Goal: Communication & Community: Answer question/provide support

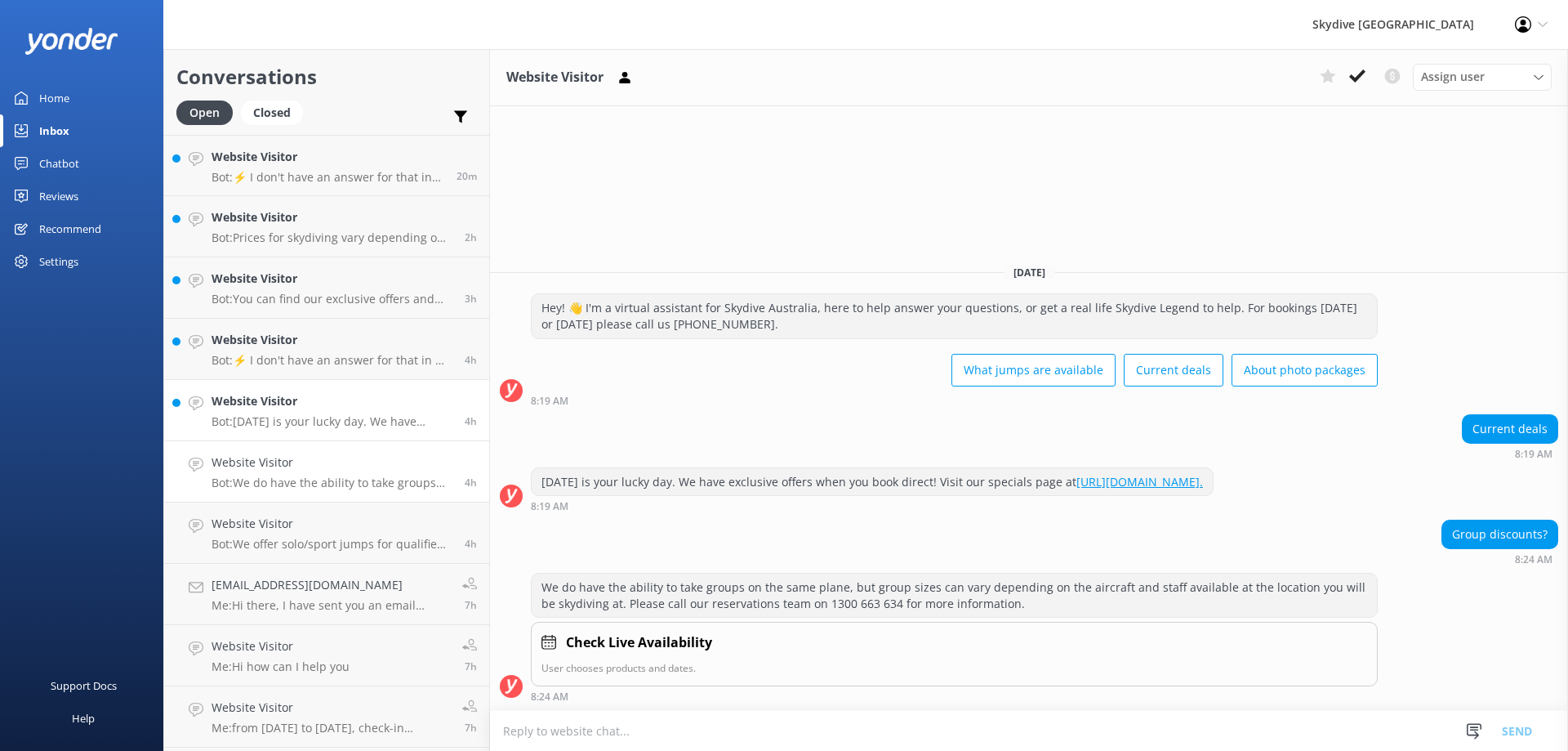
click at [302, 423] on p "Bot: [DATE] is your lucky day. We have exclusive offers when you book direct! V…" at bounding box center [331, 422] width 241 height 14
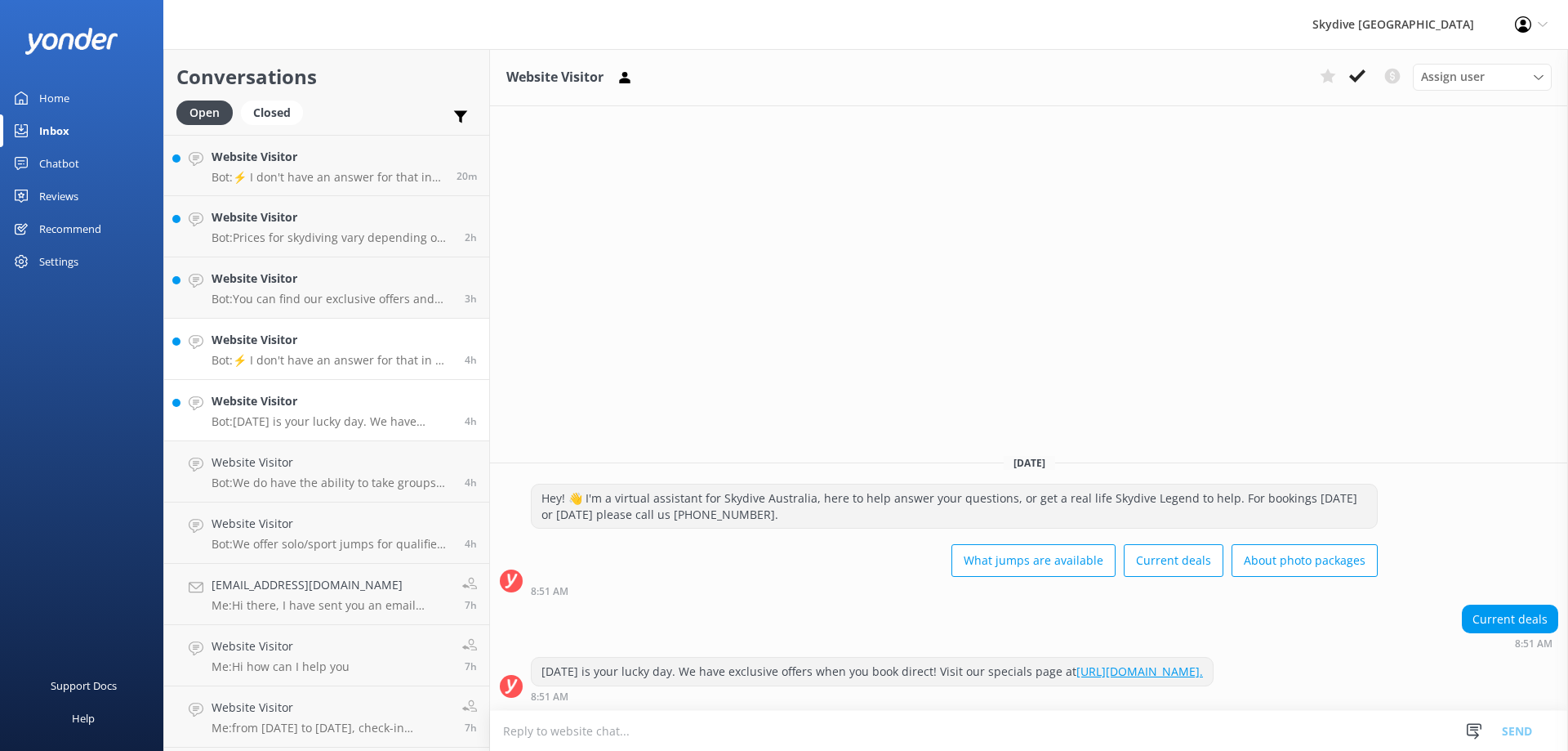
click at [309, 350] on div "Website Visitor Bot: ⚡ I don't have an answer for that in my knowledge base. Pl…" at bounding box center [331, 348] width 241 height 36
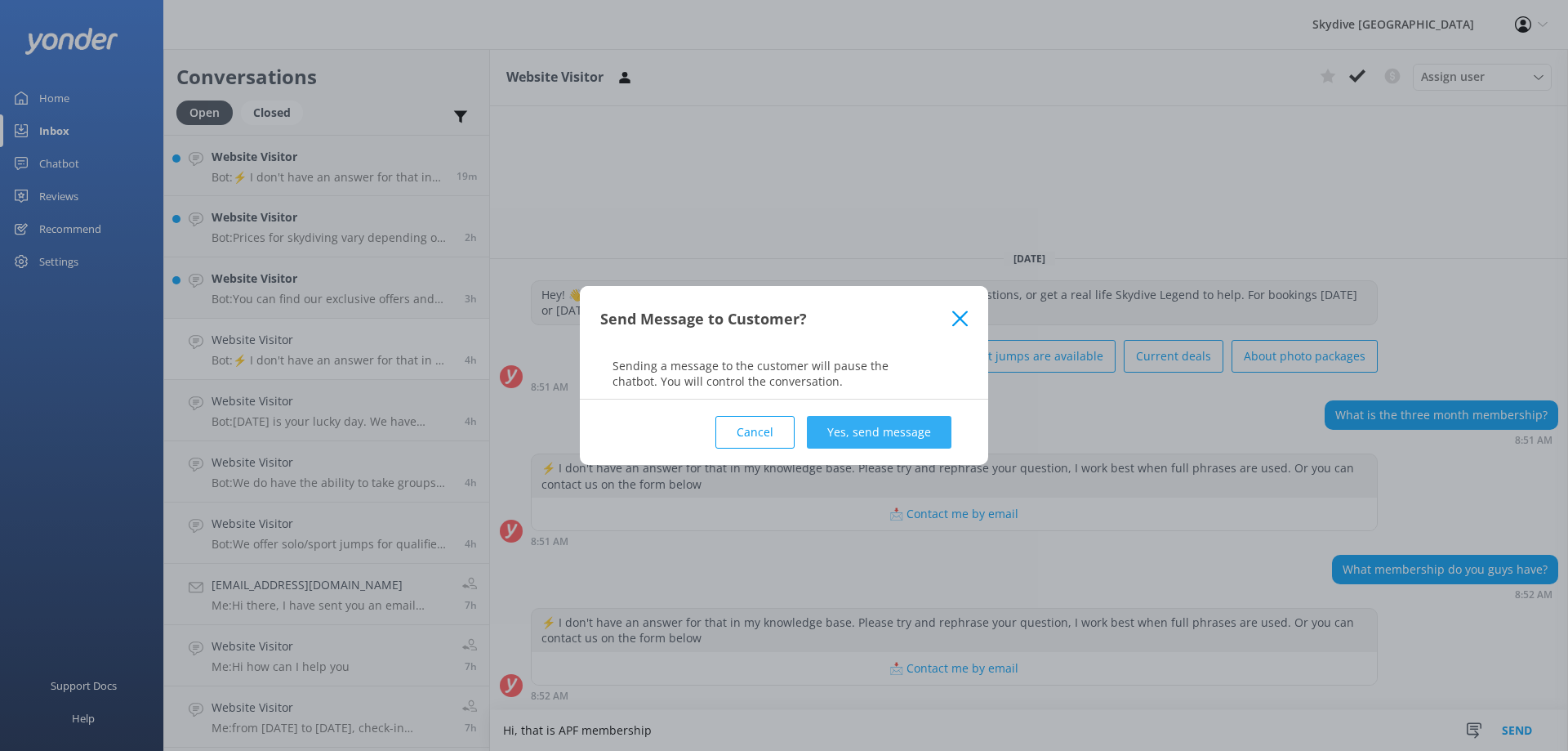
type textarea "Hi, that is APF membership"
click at [885, 430] on button "Yes, send message" at bounding box center [879, 432] width 144 height 32
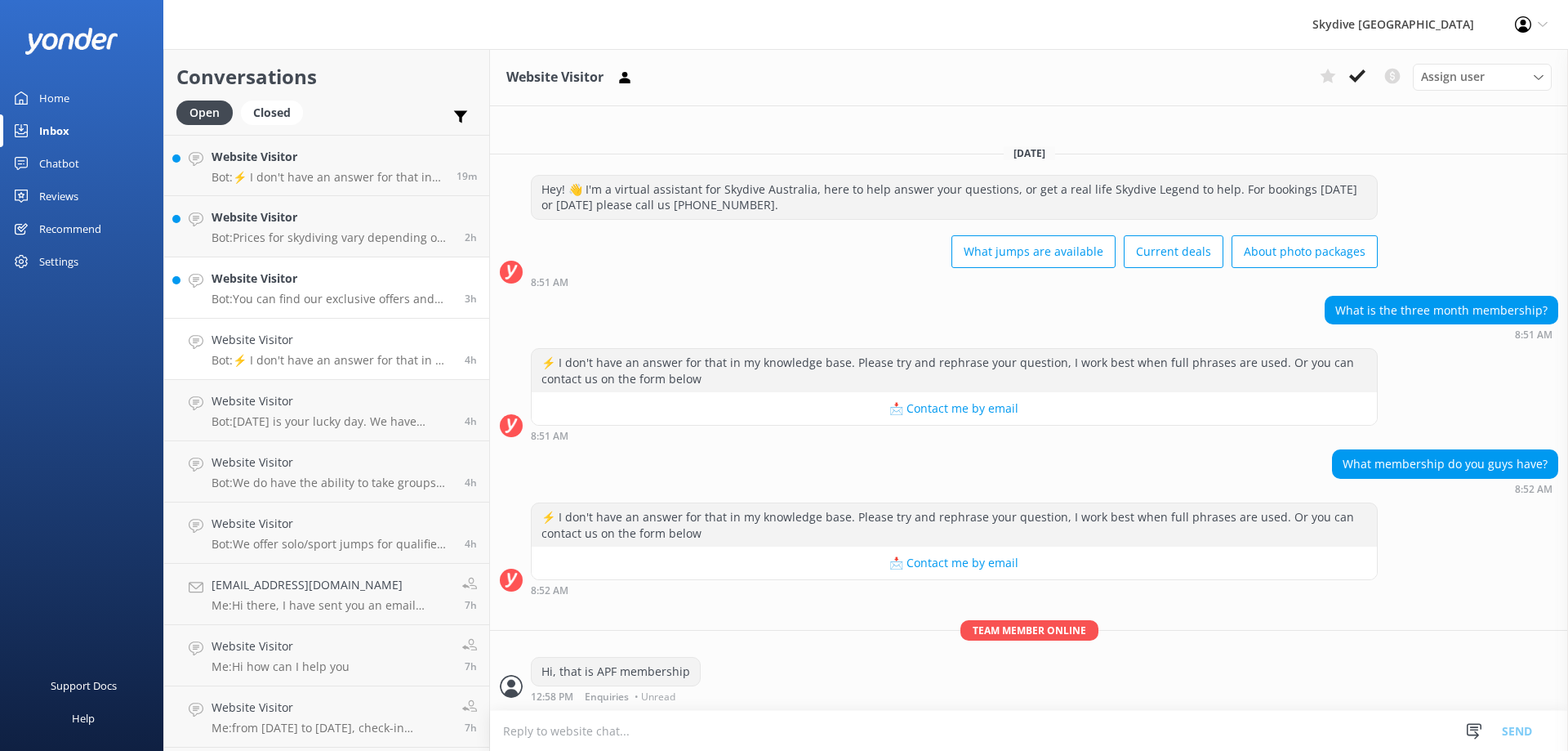
click at [237, 296] on p "Bot: You can find our exclusive offers and current deals by visiting our specia…" at bounding box center [331, 299] width 241 height 14
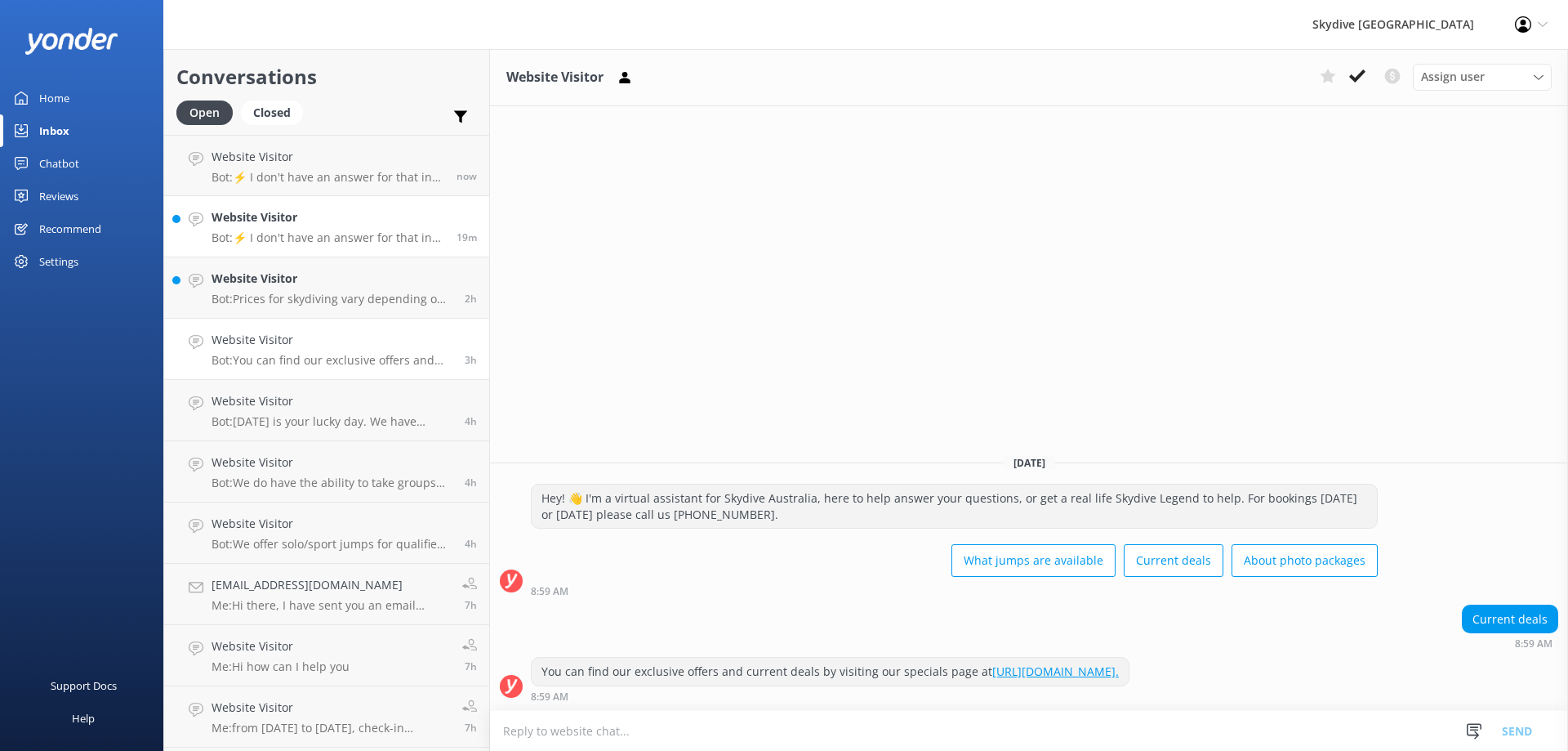
click at [283, 242] on p "Bot: ⚡ I don't have an answer for that in my knowledge base. Please try and rep…" at bounding box center [328, 237] width 233 height 14
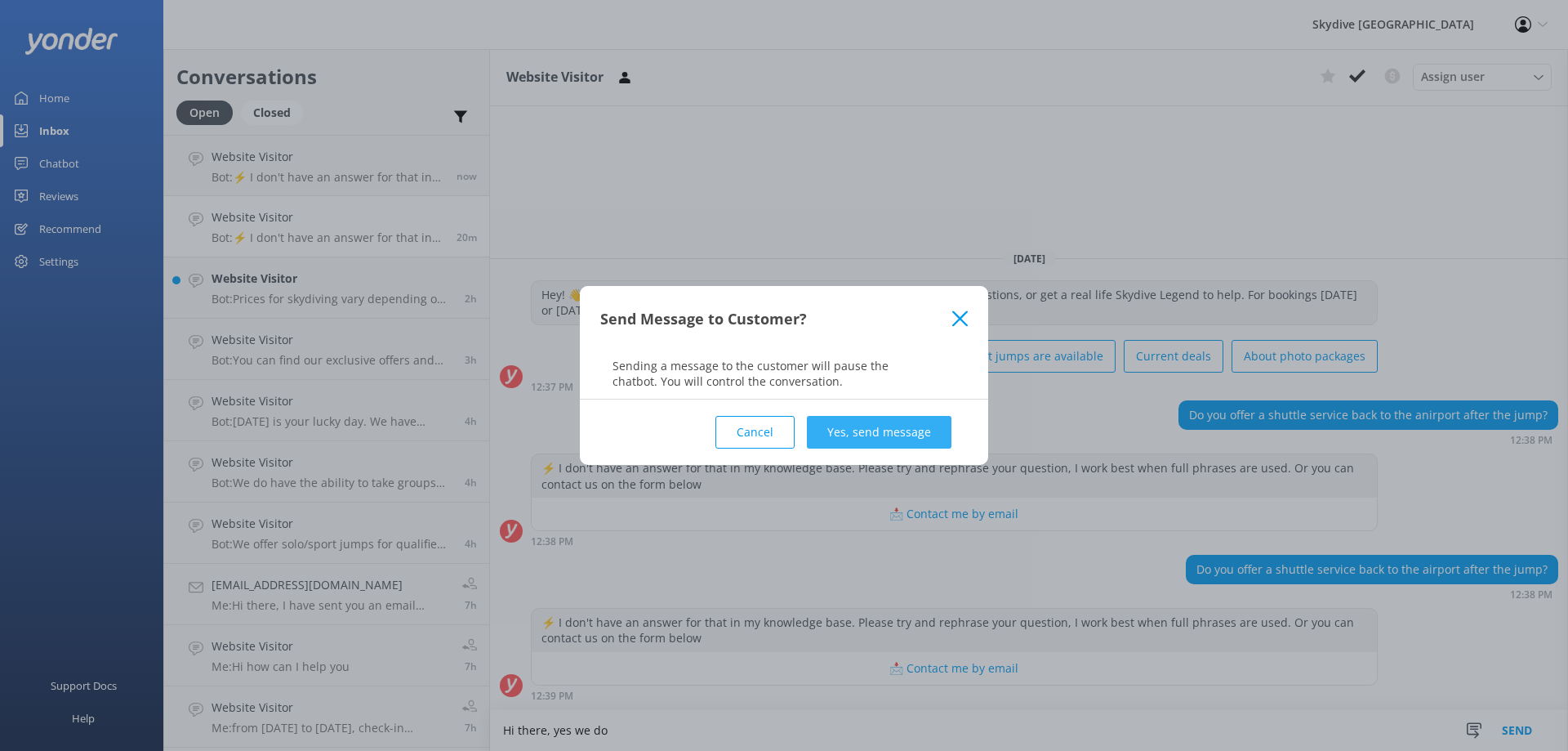
type textarea "Hi there, yes we do"
click at [872, 422] on button "Yes, send message" at bounding box center [879, 432] width 144 height 32
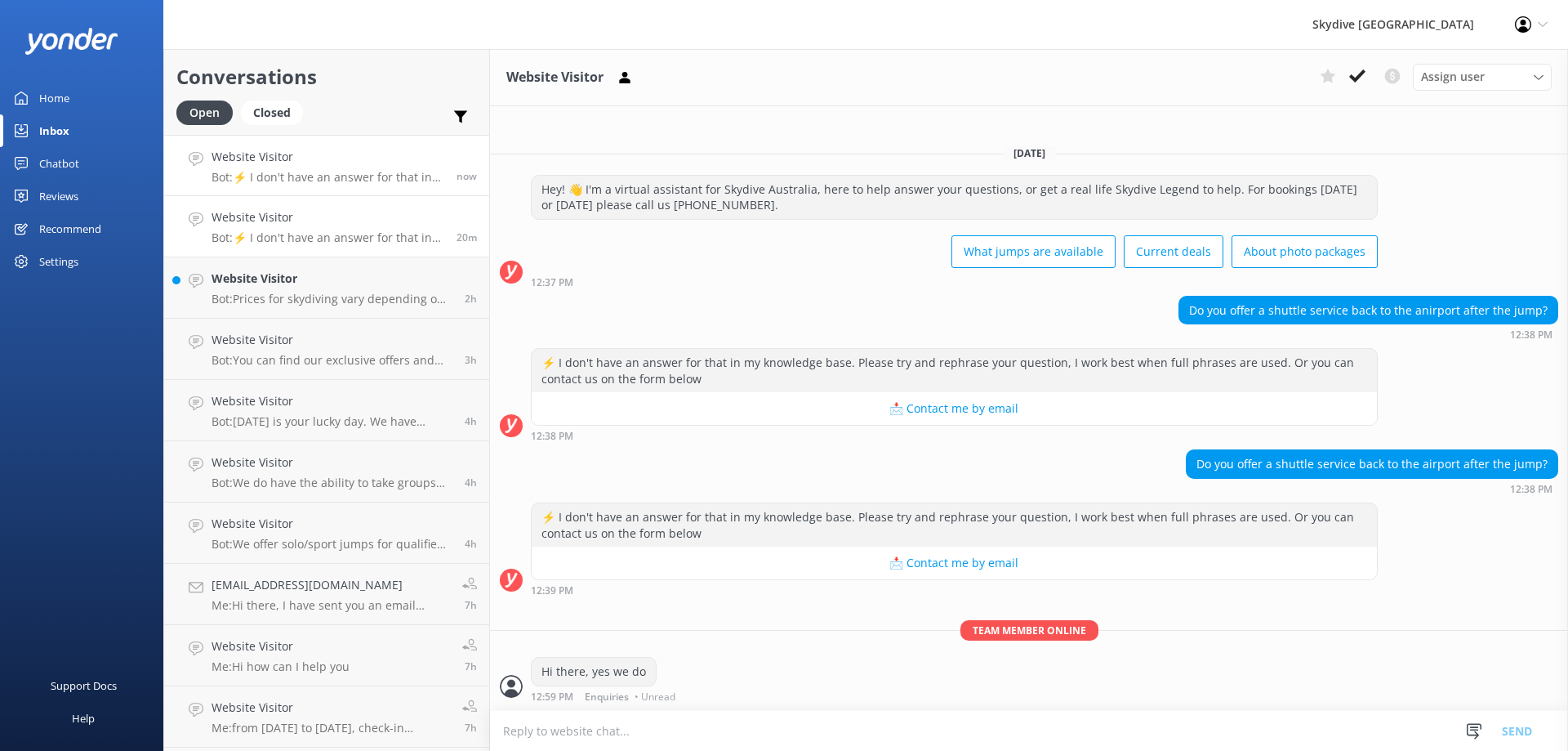
click at [348, 191] on link "Website Visitor Bot: ⚡ I don't have an answer for that in my knowledge base. Pl…" at bounding box center [327, 165] width 325 height 61
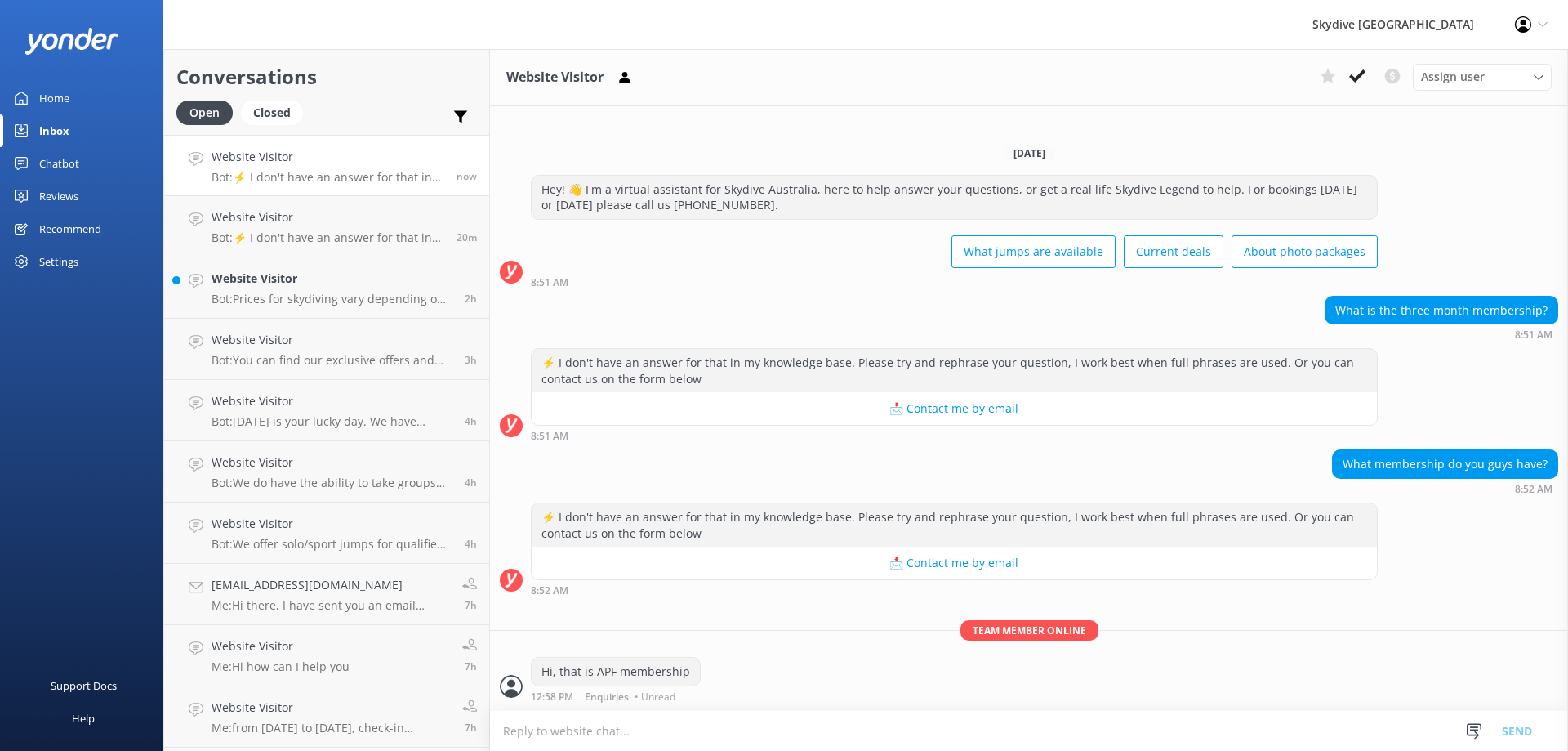
click at [373, 179] on p "Bot: ⚡ I don't have an answer for that in my knowledge base. Please try and rep…" at bounding box center [328, 177] width 233 height 14
click at [373, 199] on link "Website Visitor Bot: ⚡ I don't have an answer for that in my knowledge base. Pl…" at bounding box center [327, 227] width 325 height 61
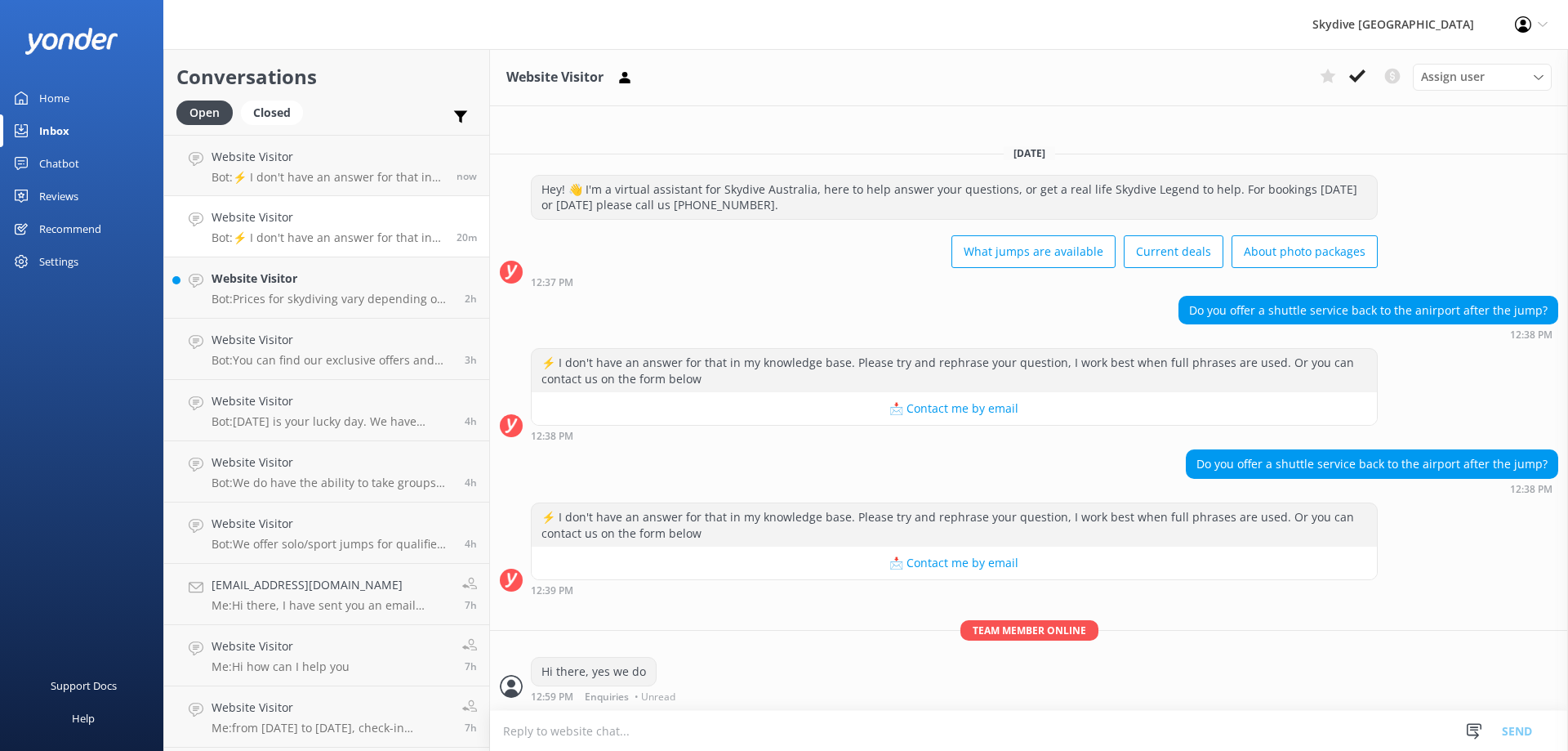
click at [385, 235] on p "Bot: ⚡ I don't have an answer for that in my knowledge base. Please try and rep…" at bounding box center [328, 237] width 233 height 14
click at [377, 295] on p "Bot: Prices for skydiving vary depending on the location, altitude, season, far…" at bounding box center [331, 299] width 241 height 14
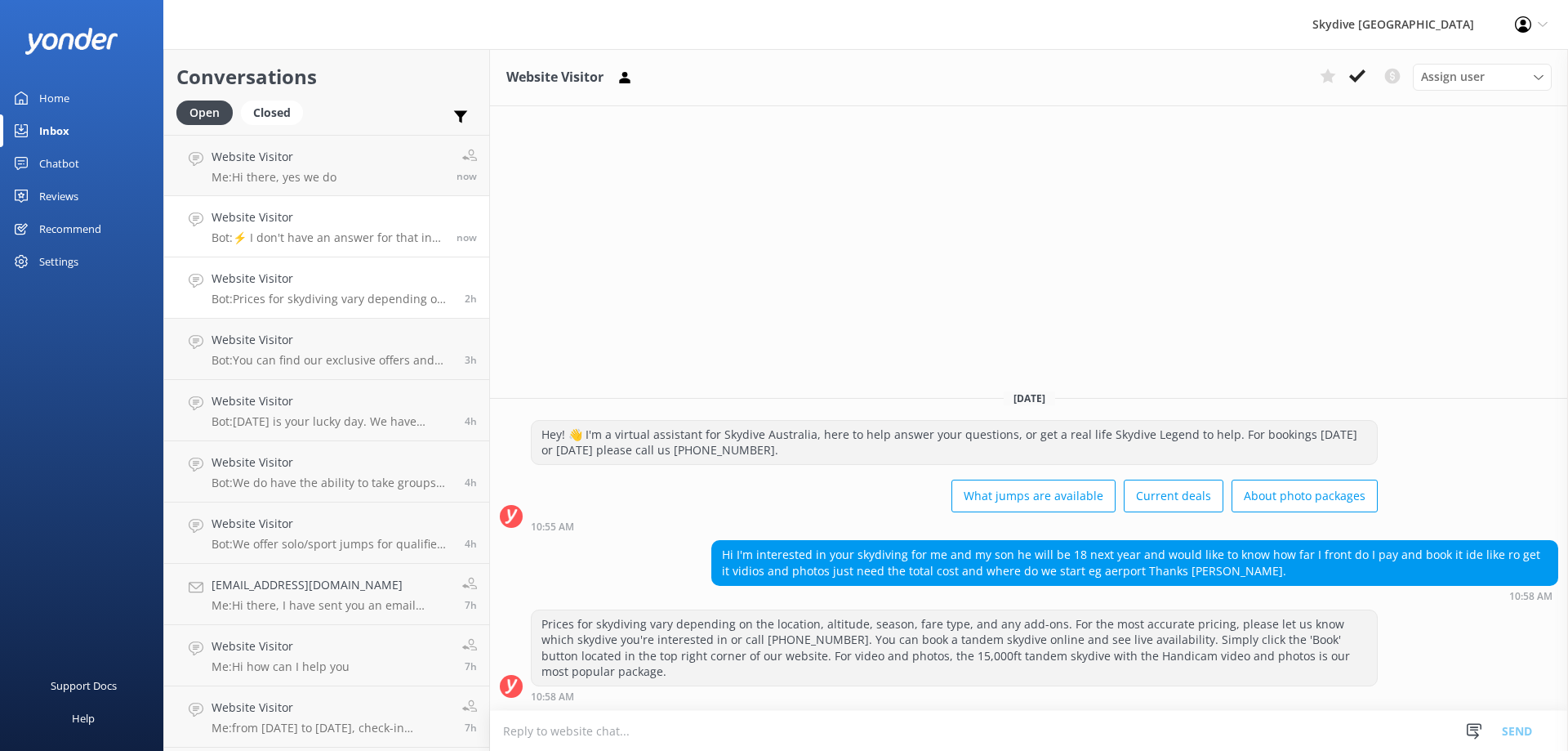
click at [377, 236] on p "Bot: ⚡ I don't have an answer for that in my knowledge base. Please try and rep…" at bounding box center [328, 237] width 233 height 14
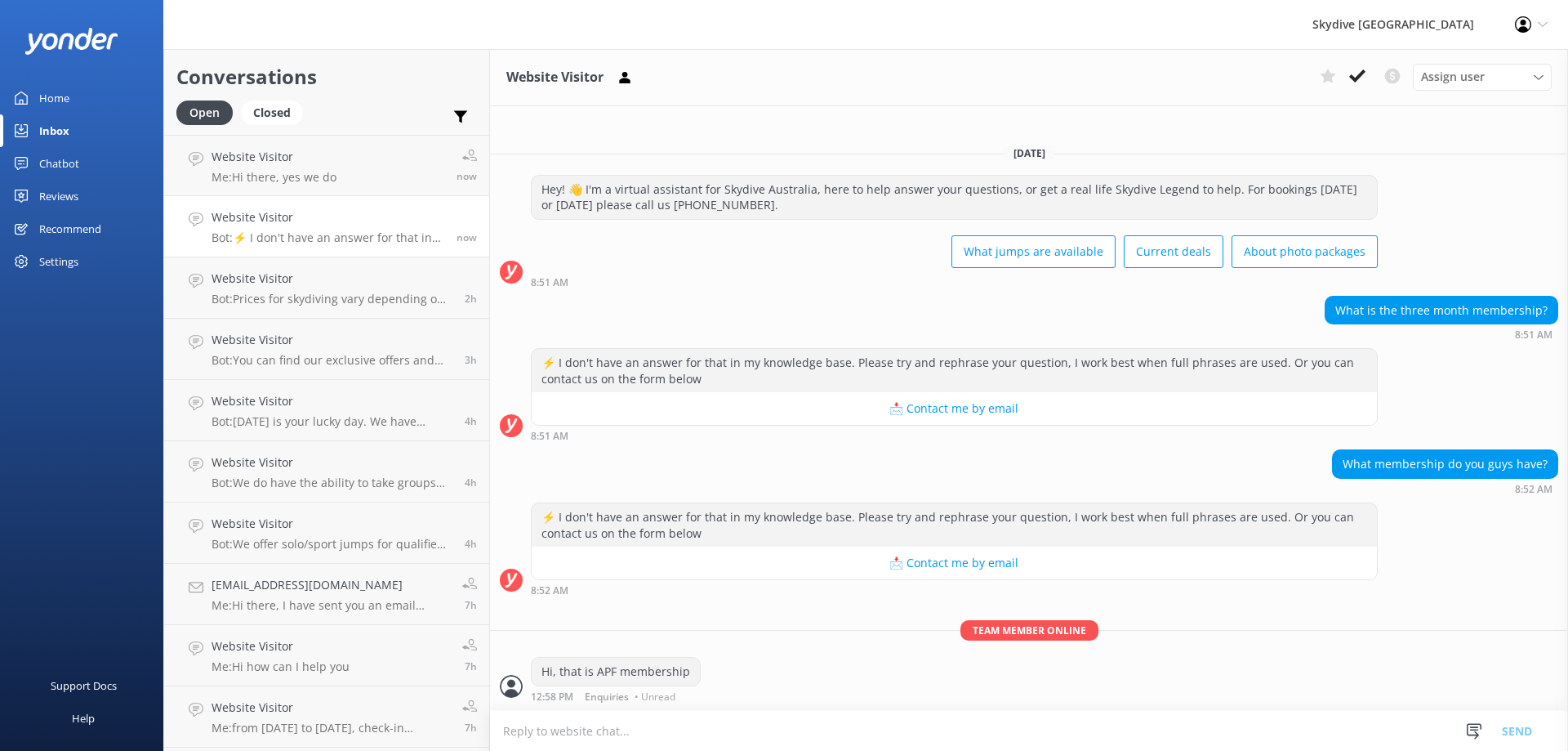
click at [320, 243] on p "Bot: ⚡ I don't have an answer for that in my knowledge base. Please try and rep…" at bounding box center [328, 237] width 233 height 14
click at [349, 227] on div "Website Visitor Bot: ⚡ I don't have an answer for that in my knowledge base. Pl…" at bounding box center [328, 227] width 233 height 36
click at [365, 213] on h4 "Website Visitor" at bounding box center [328, 218] width 233 height 18
click at [397, 232] on p "Bot: ⚡ I don't have an answer for that in my knowledge base. Please try and rep…" at bounding box center [328, 237] width 233 height 14
click at [397, 290] on div "Website Visitor Bot: Prices for skydiving vary depending on the location, altit…" at bounding box center [331, 288] width 241 height 36
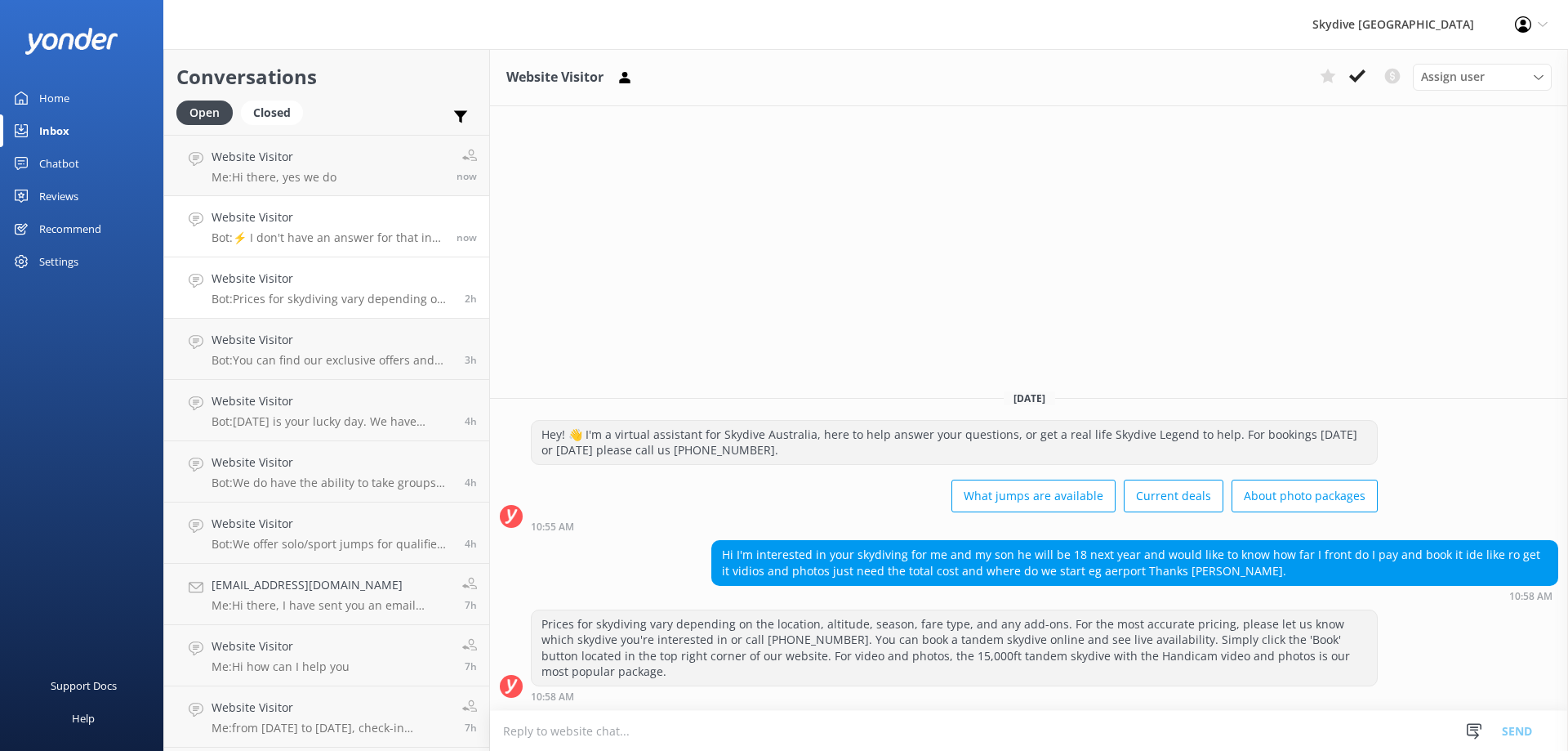
click at [378, 240] on p "Bot: ⚡ I don't have an answer for that in my knowledge base. Please try and rep…" at bounding box center [328, 237] width 233 height 14
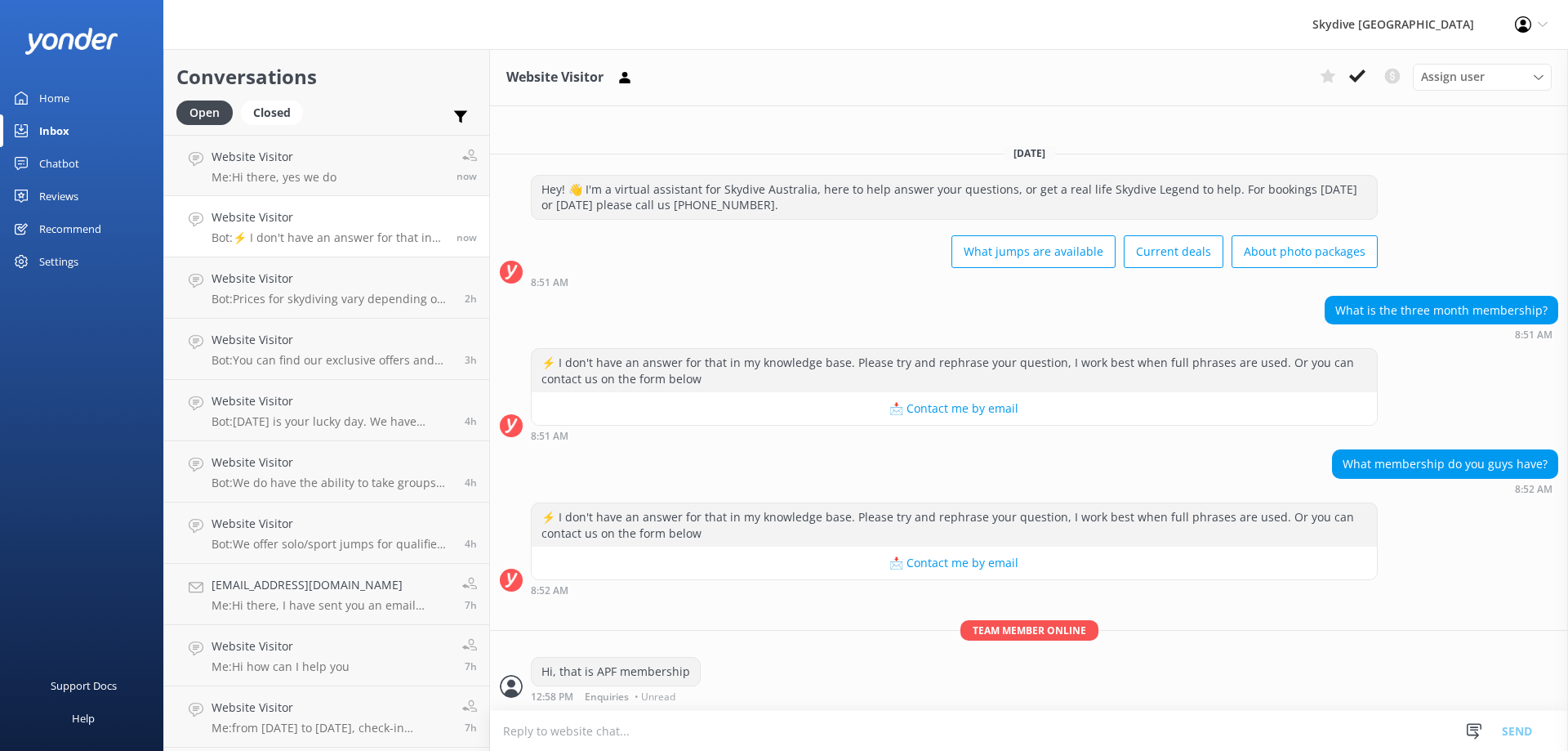
click at [365, 246] on link "Website Visitor Bot: ⚡ I don't have an answer for that in my knowledge base. Pl…" at bounding box center [327, 227] width 325 height 61
click at [365, 331] on h4 "Website Visitor" at bounding box center [331, 339] width 241 height 18
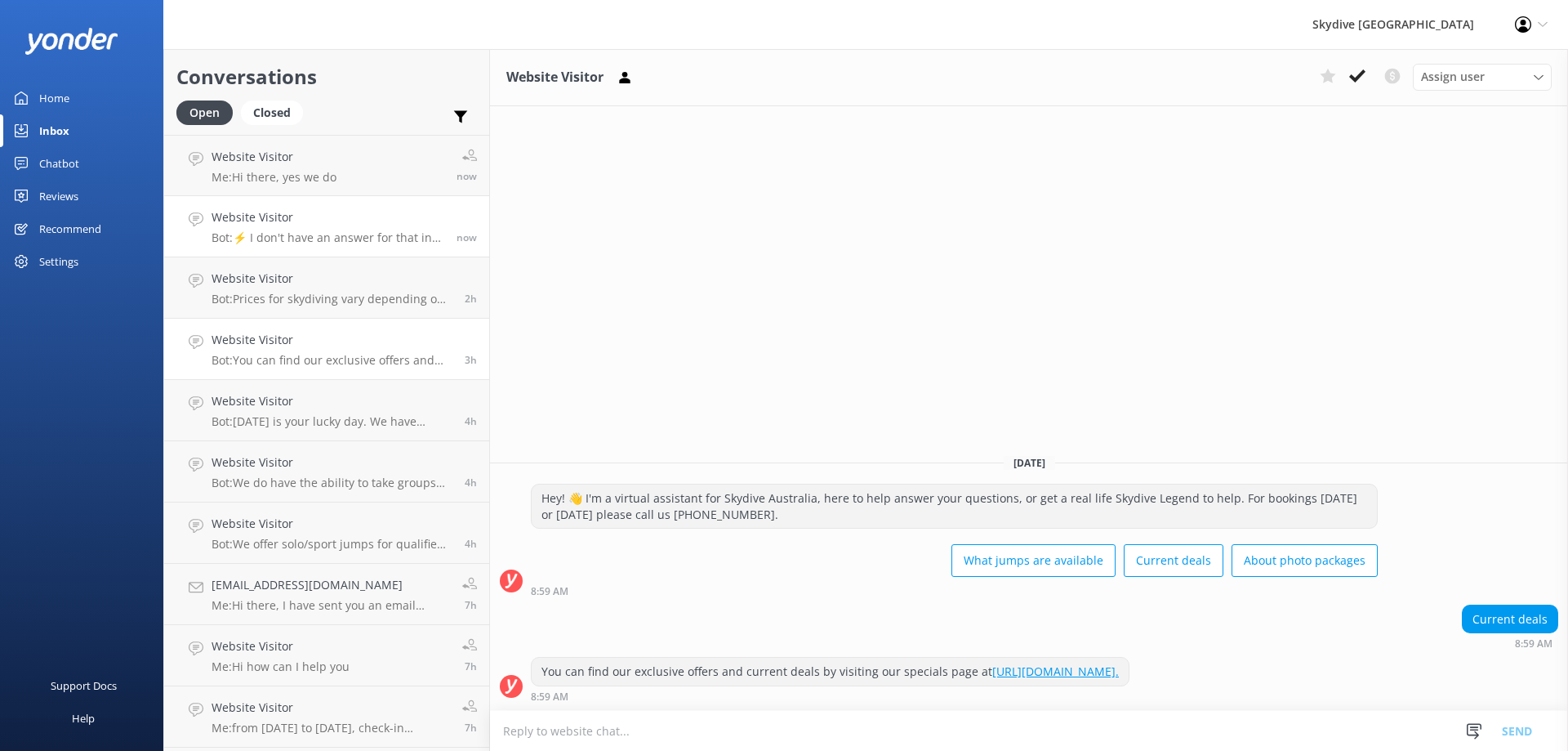
click at [358, 237] on p "Bot: ⚡ I don't have an answer for that in my knowledge base. Please try and rep…" at bounding box center [328, 237] width 233 height 14
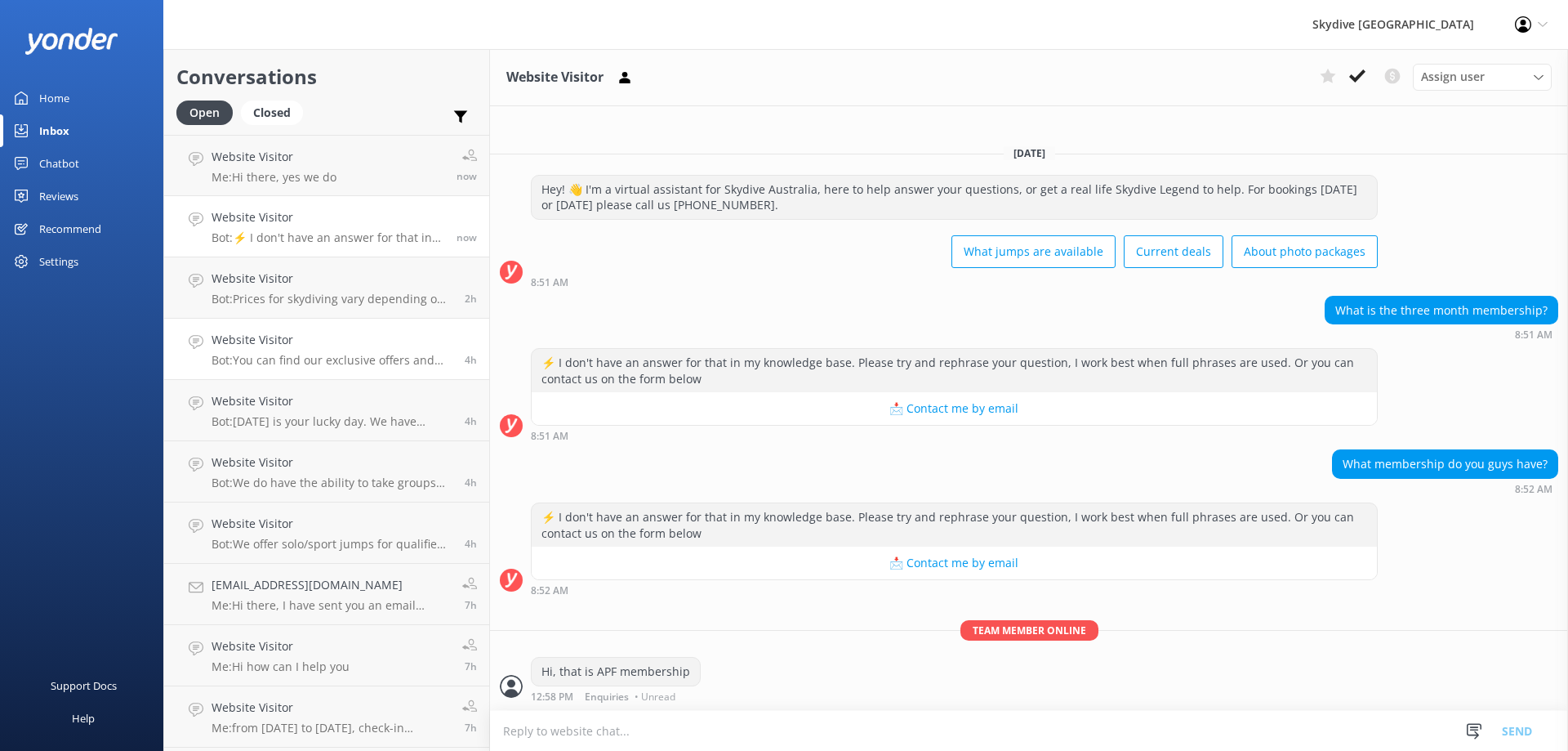
click at [365, 357] on p "Bot: You can find our exclusive offers and current deals by visiting our specia…" at bounding box center [331, 360] width 241 height 14
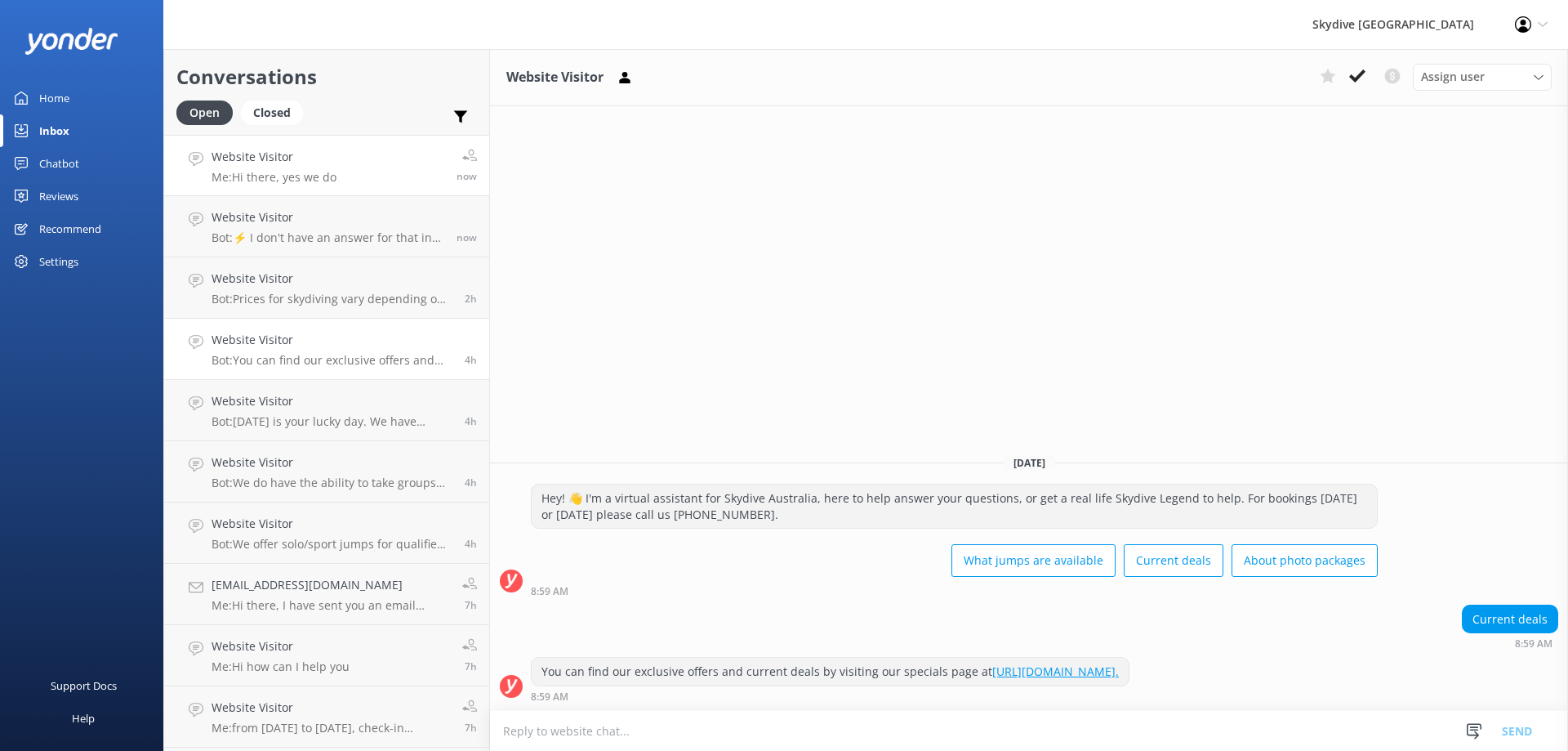
click at [348, 181] on link "Website Visitor Me: Hi there, yes we do now" at bounding box center [327, 165] width 325 height 61
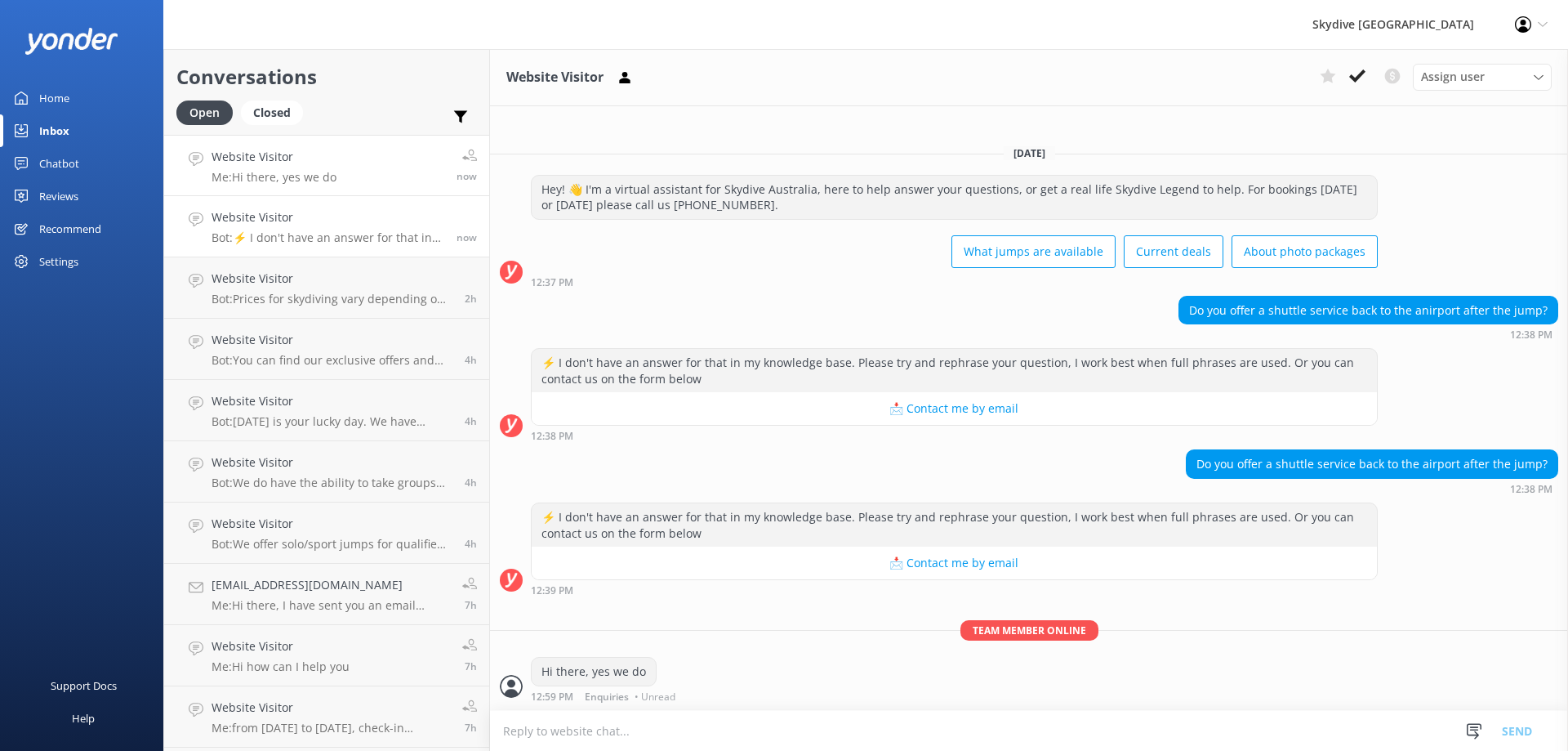
click at [348, 221] on h4 "Website Visitor" at bounding box center [328, 218] width 233 height 18
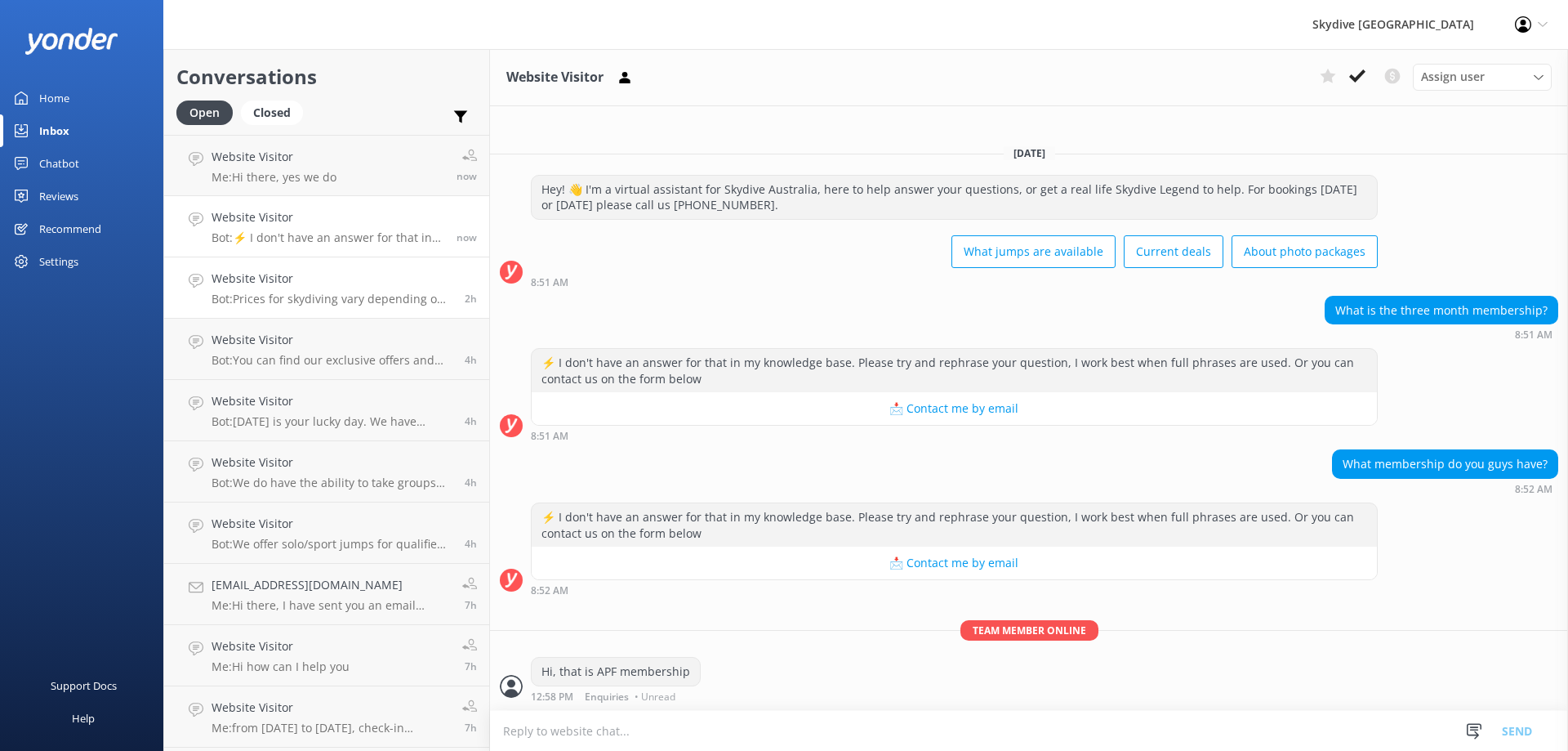
click at [356, 283] on h4 "Website Visitor" at bounding box center [331, 279] width 241 height 18
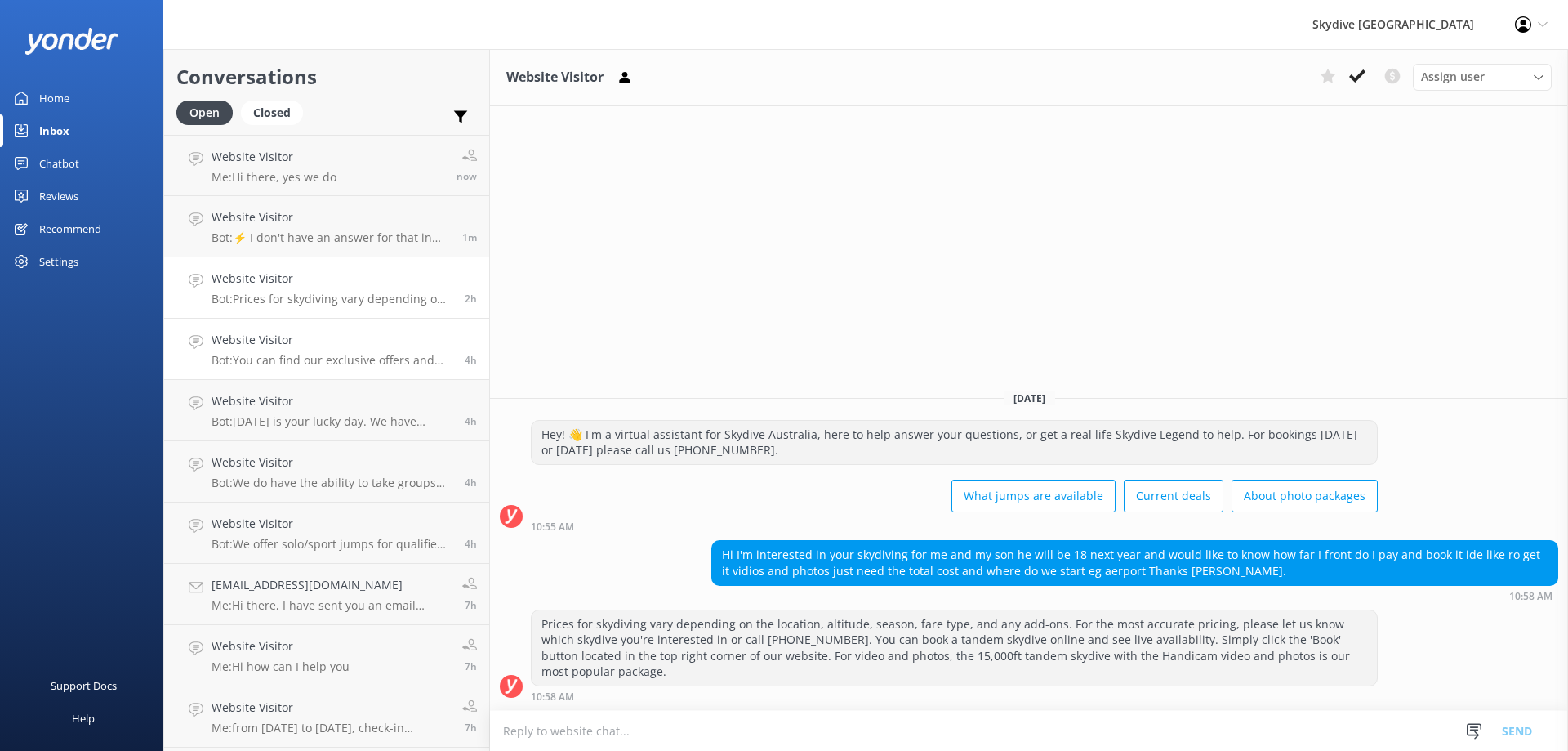
click at [334, 347] on h4 "Website Visitor" at bounding box center [331, 339] width 241 height 18
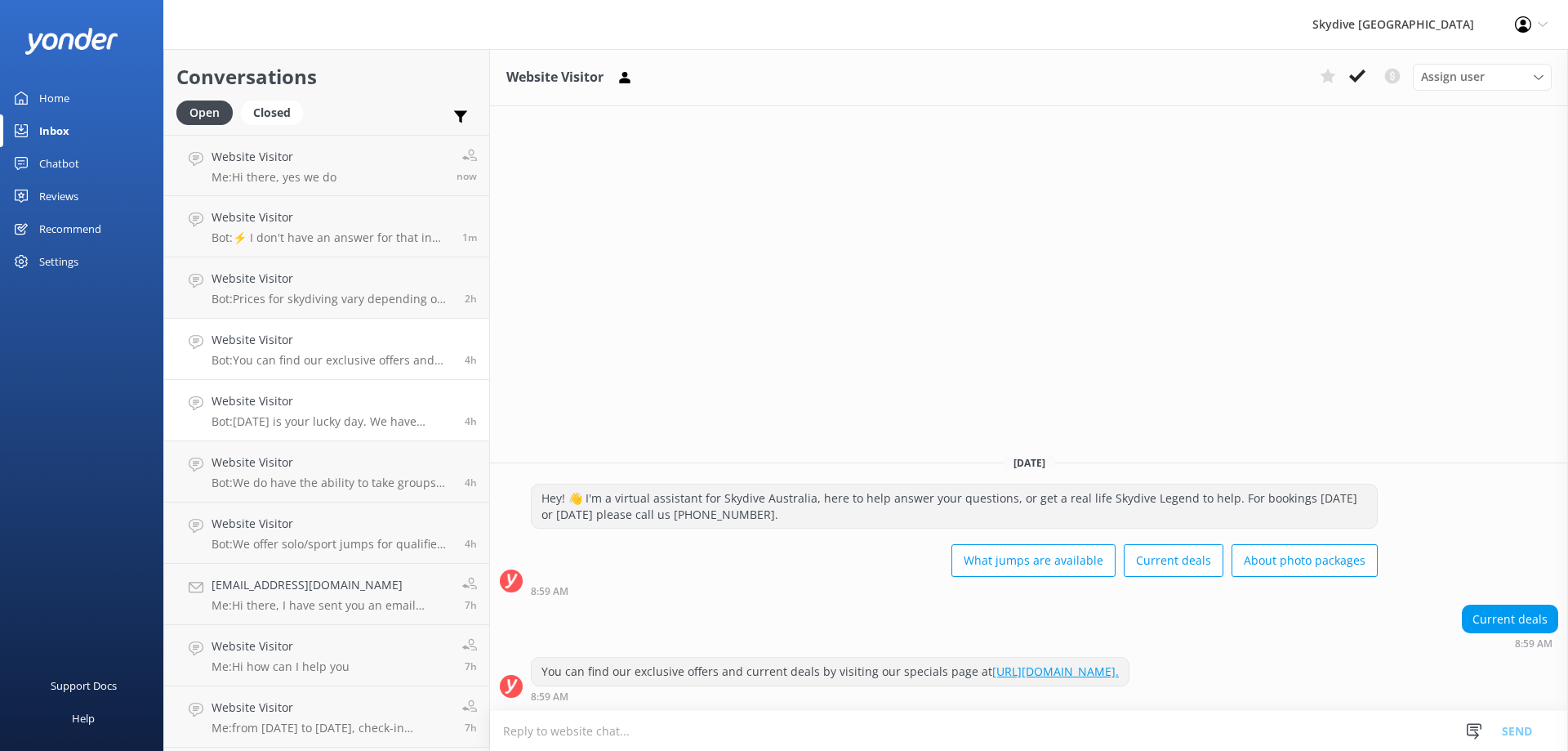
click at [334, 386] on link "Website Visitor Bot: [DATE] is your lucky day. We have exclusive offers when yo…" at bounding box center [327, 411] width 325 height 61
click at [366, 247] on link "Website Visitor Bot: ⚡ I don't have an answer for that in my knowledge base. Pl…" at bounding box center [327, 227] width 325 height 61
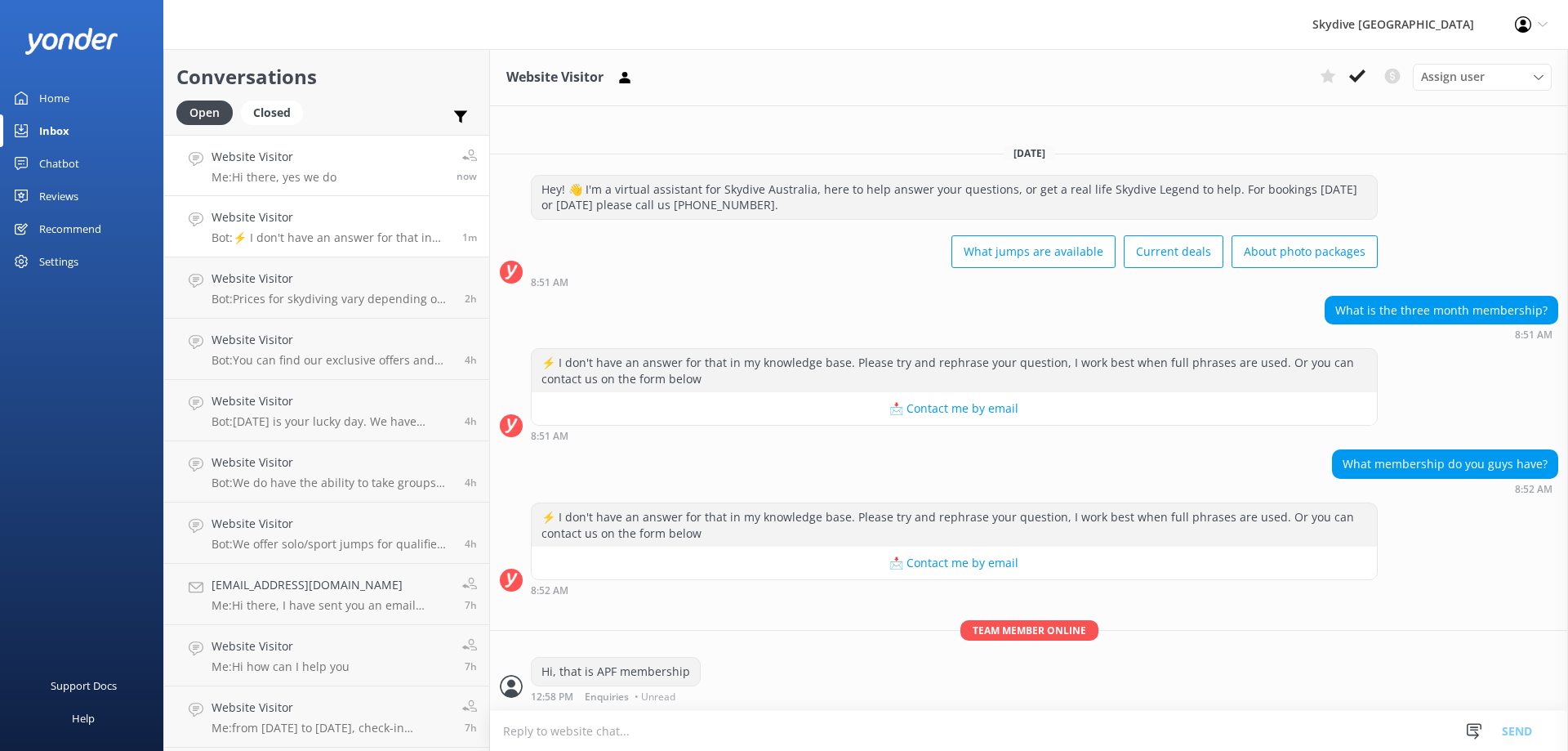
click at [329, 180] on p "Me: Hi there, yes we do" at bounding box center [274, 177] width 125 height 14
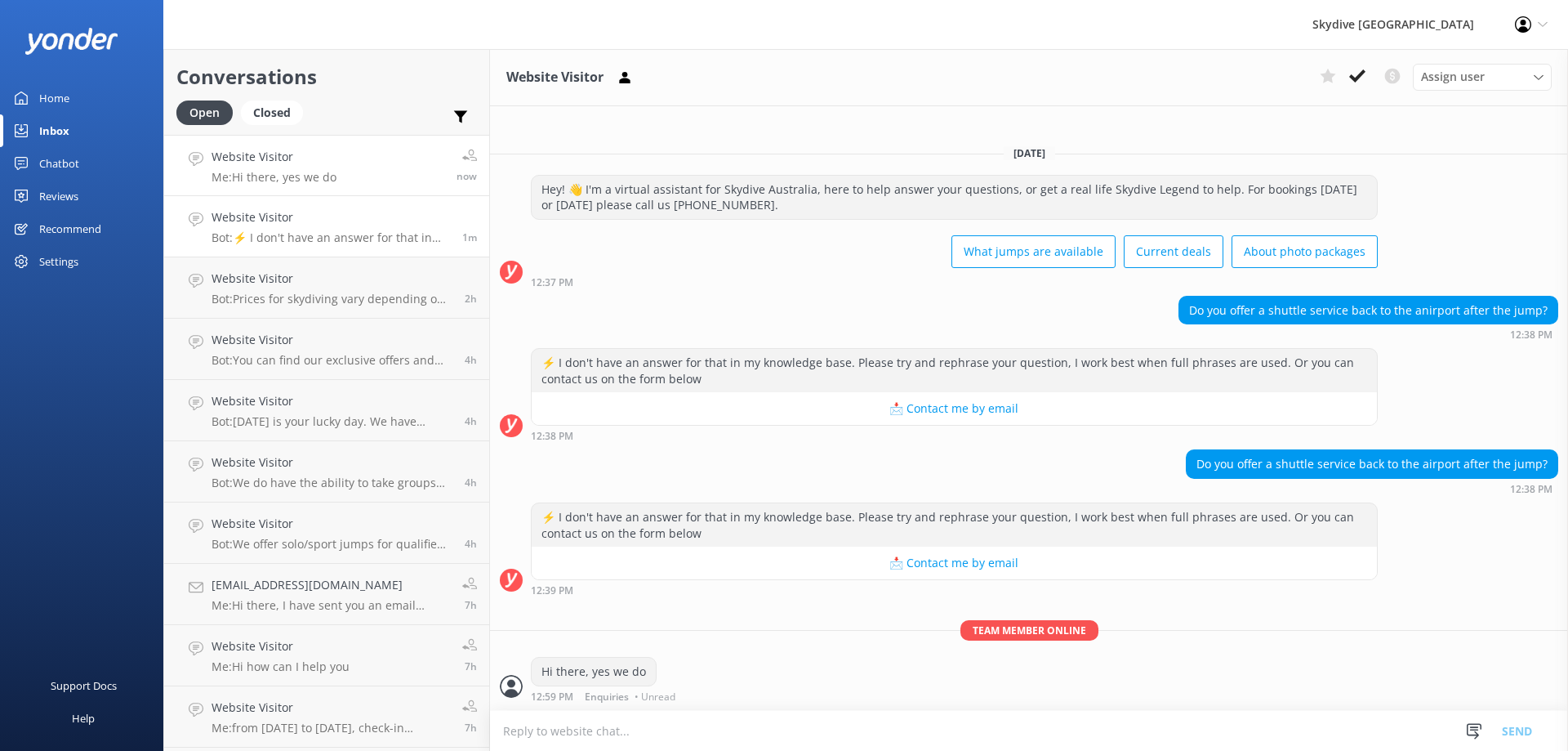
click at [322, 213] on h4 "Website Visitor" at bounding box center [330, 218] width 238 height 18
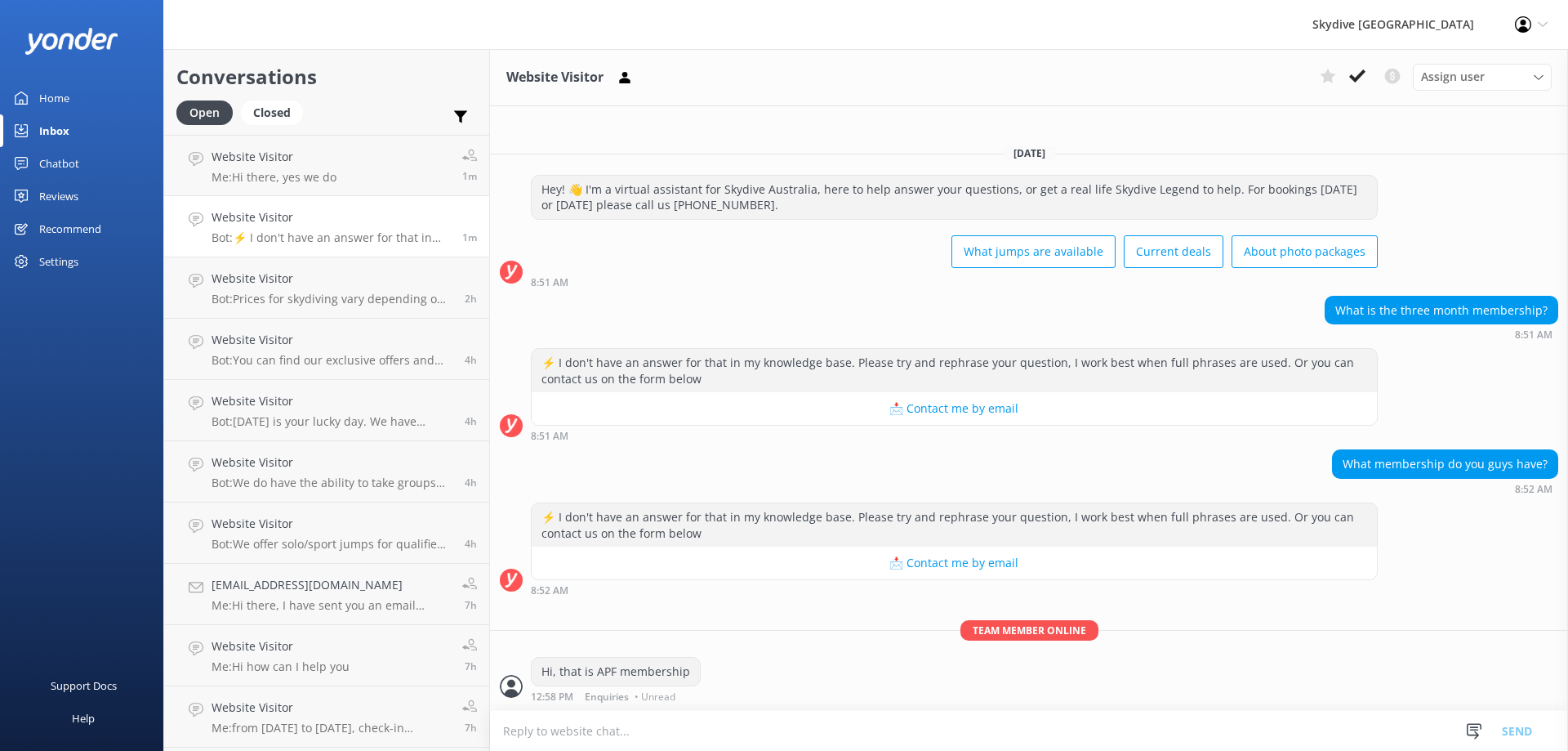
click at [343, 231] on p "Bot: ⚡ I don't have an answer for that in my knowledge base. Please try and rep…" at bounding box center [330, 237] width 238 height 14
click at [56, 95] on div "Home" at bounding box center [53, 97] width 30 height 32
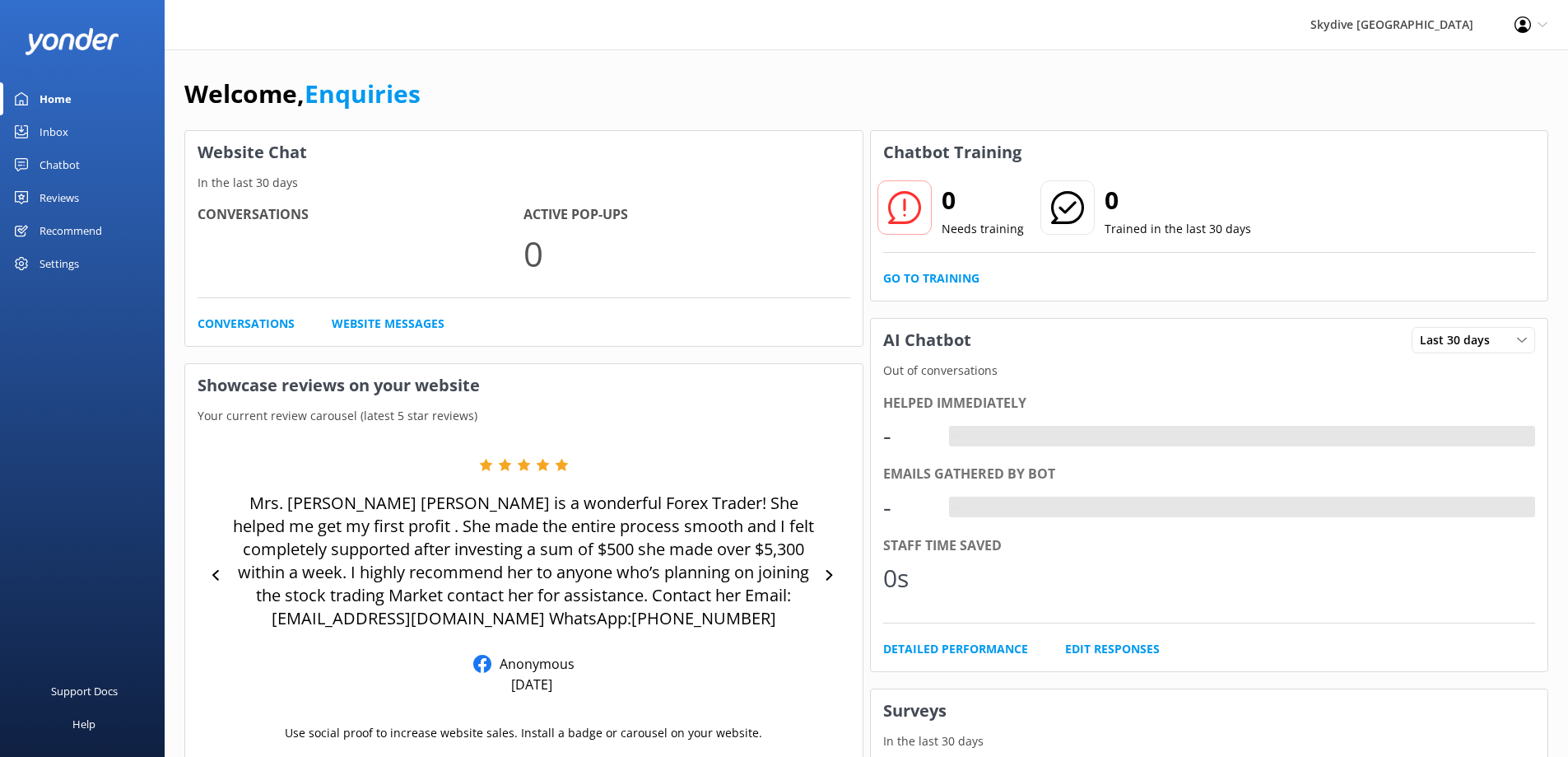
click at [56, 127] on div "Inbox" at bounding box center [54, 132] width 29 height 33
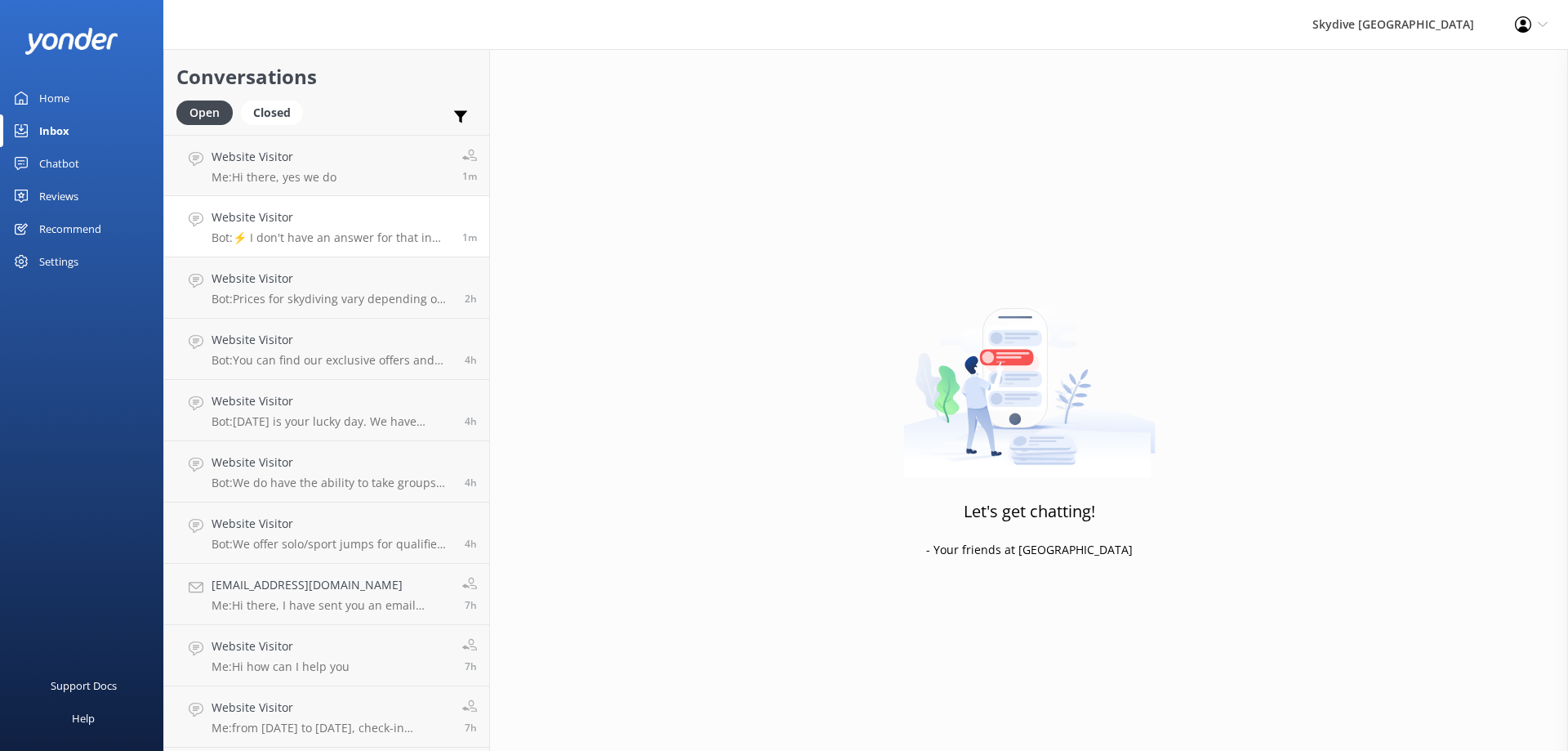
click at [277, 219] on h4 "Website Visitor" at bounding box center [330, 218] width 238 height 18
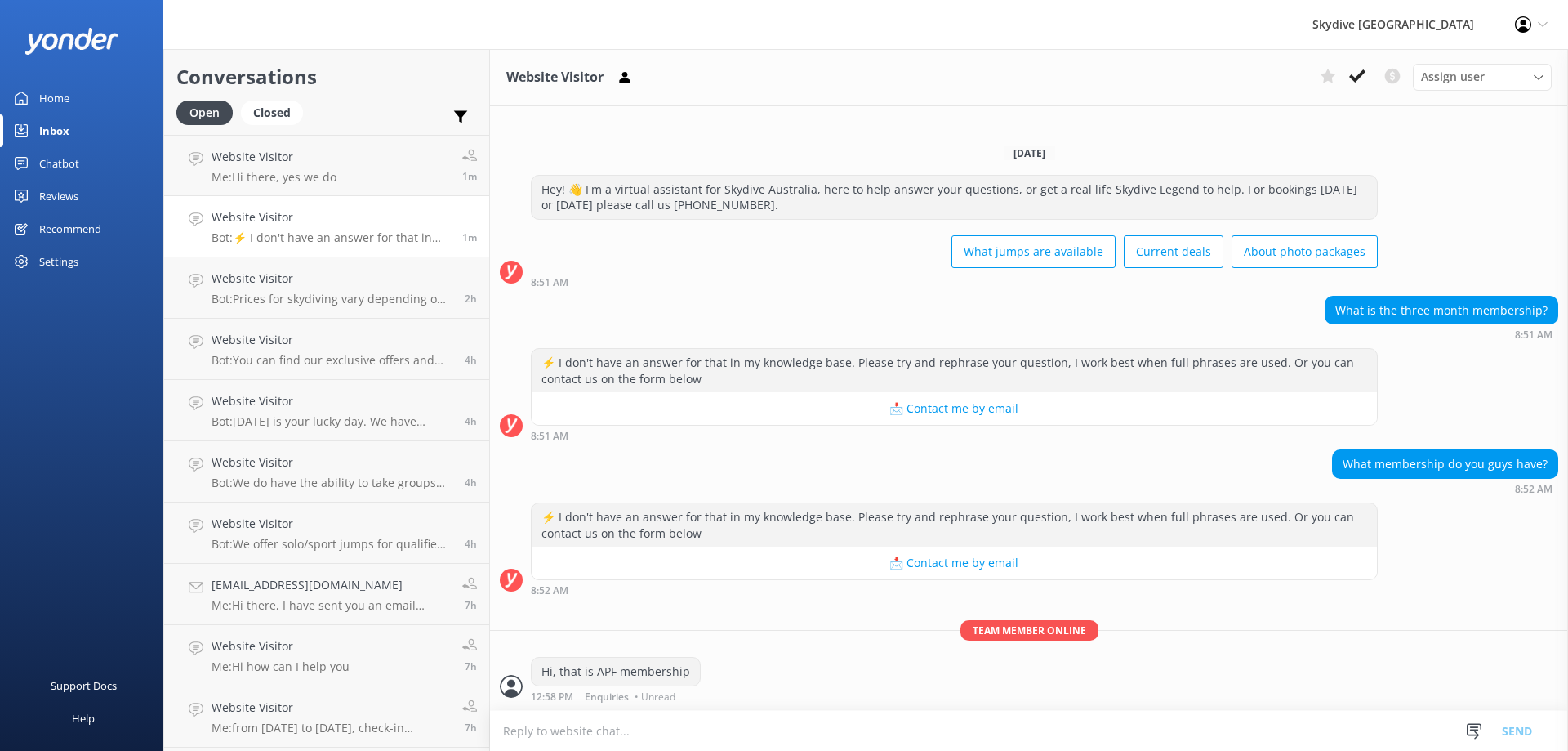
click at [1010, 636] on span "Team member online" at bounding box center [1029, 630] width 138 height 21
click at [277, 238] on p "Bot: ⚡ I don't have an answer for that in my knowledge base. Please try and rep…" at bounding box center [330, 237] width 238 height 14
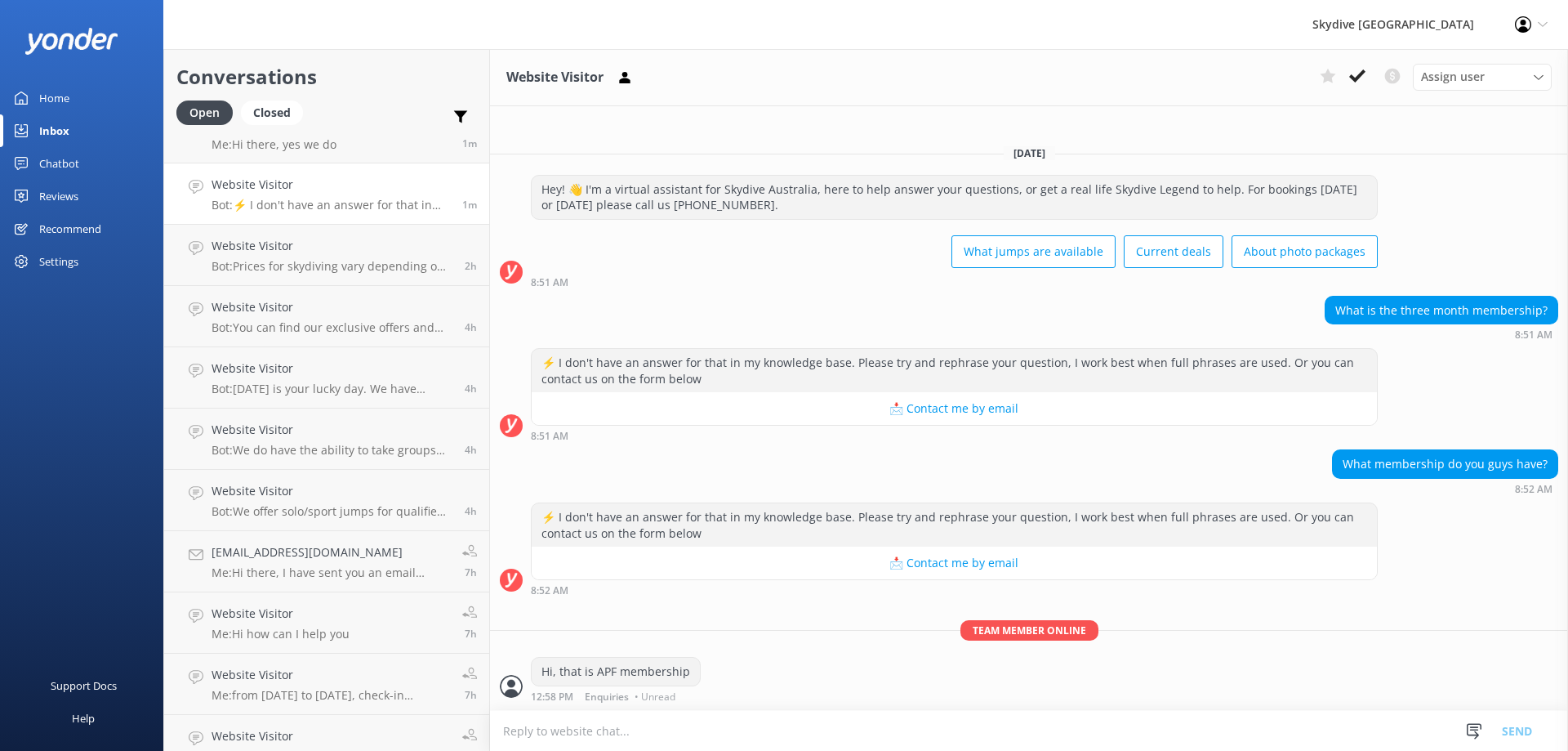
click at [300, 201] on p "Bot: ⚡ I don't have an answer for that in my knowledge base. Please try and rep…" at bounding box center [330, 205] width 238 height 14
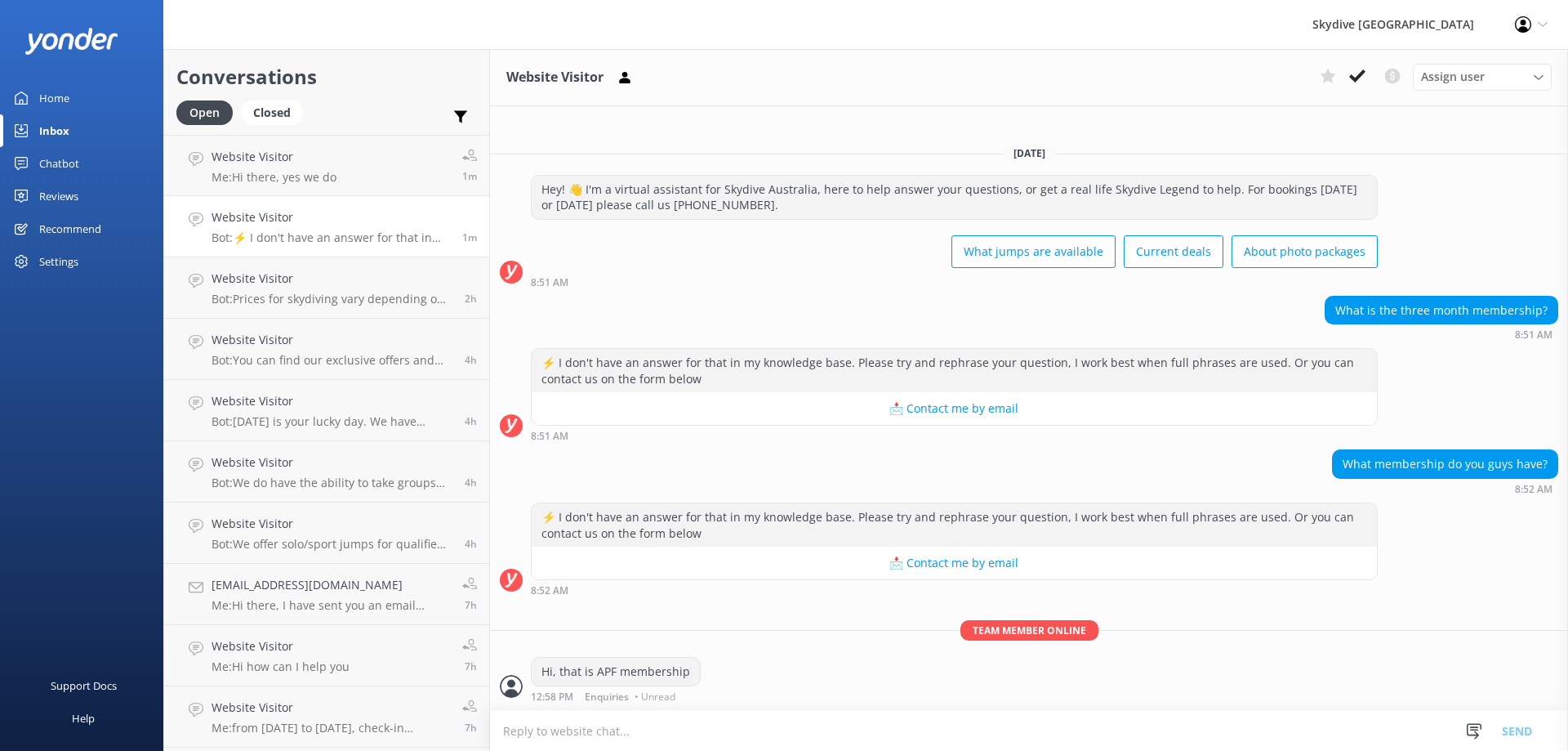
click at [313, 234] on p "Bot: ⚡ I don't have an answer for that in my knowledge base. Please try and rep…" at bounding box center [330, 237] width 238 height 14
click at [191, 219] on icon at bounding box center [196, 219] width 14 height 14
click at [283, 110] on div "Closed" at bounding box center [272, 112] width 62 height 24
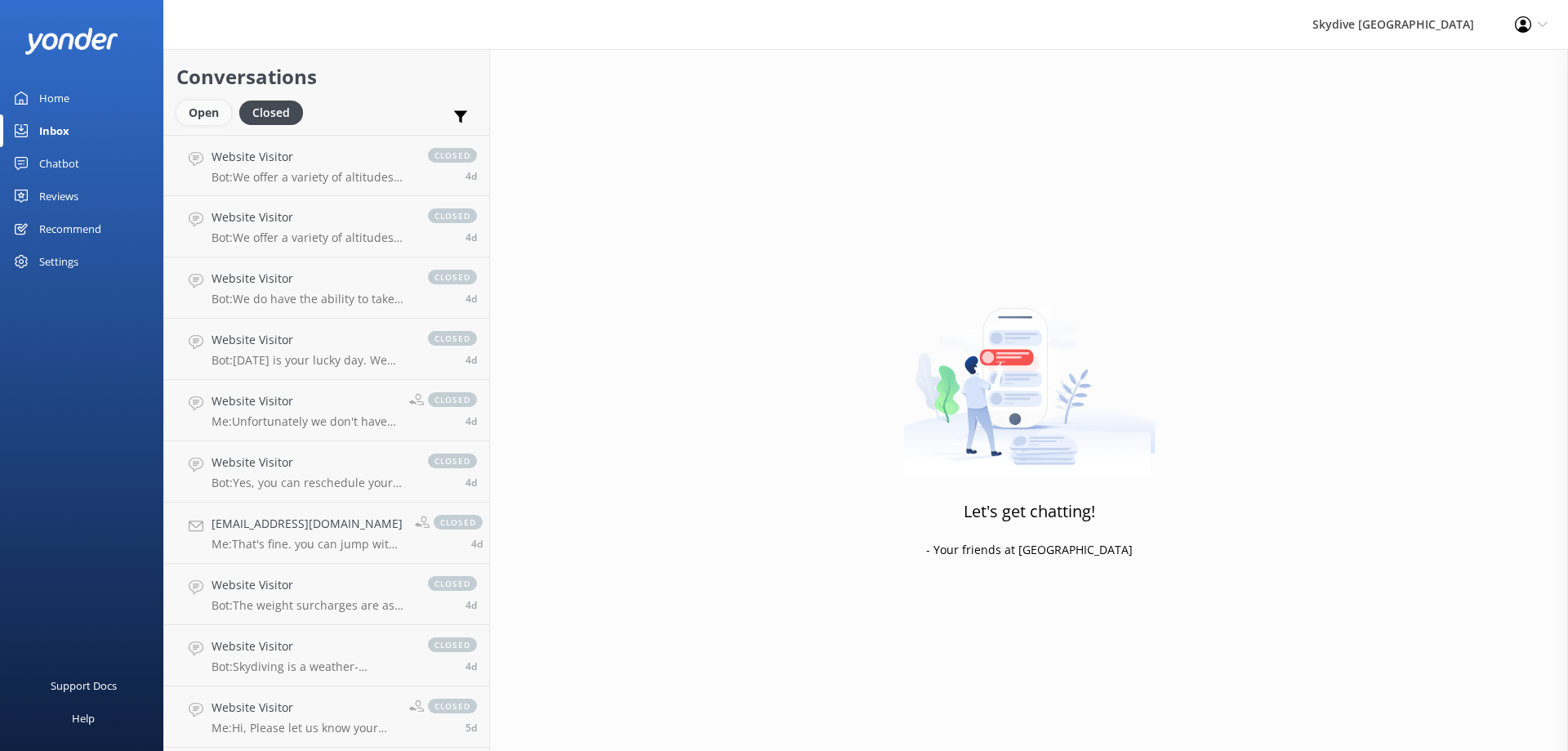
click at [210, 116] on div "Open" at bounding box center [203, 112] width 55 height 24
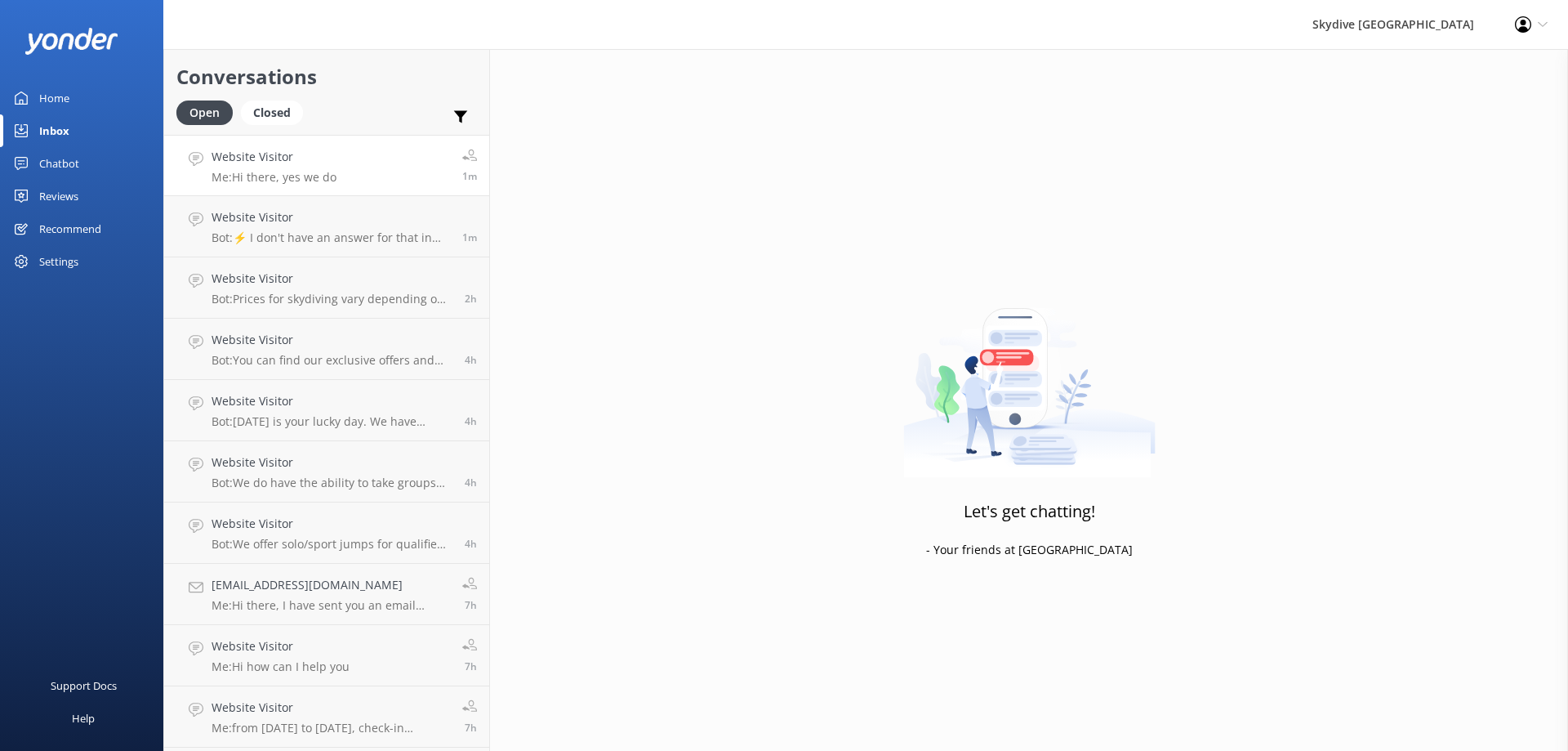
click at [244, 193] on link "Website Visitor Me: Hi there, yes we do 1m" at bounding box center [327, 165] width 325 height 61
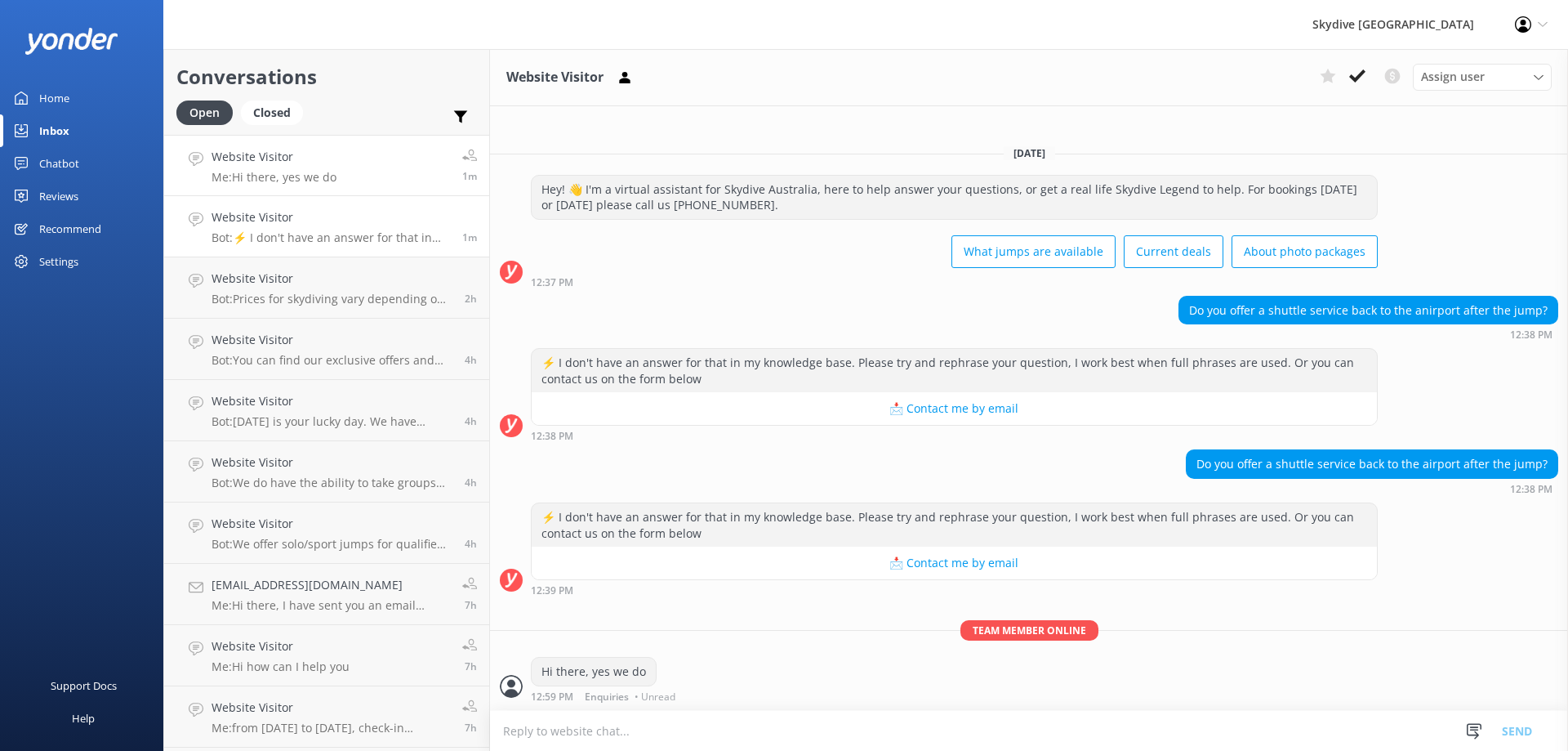
click at [249, 221] on h4 "Website Visitor" at bounding box center [330, 218] width 238 height 18
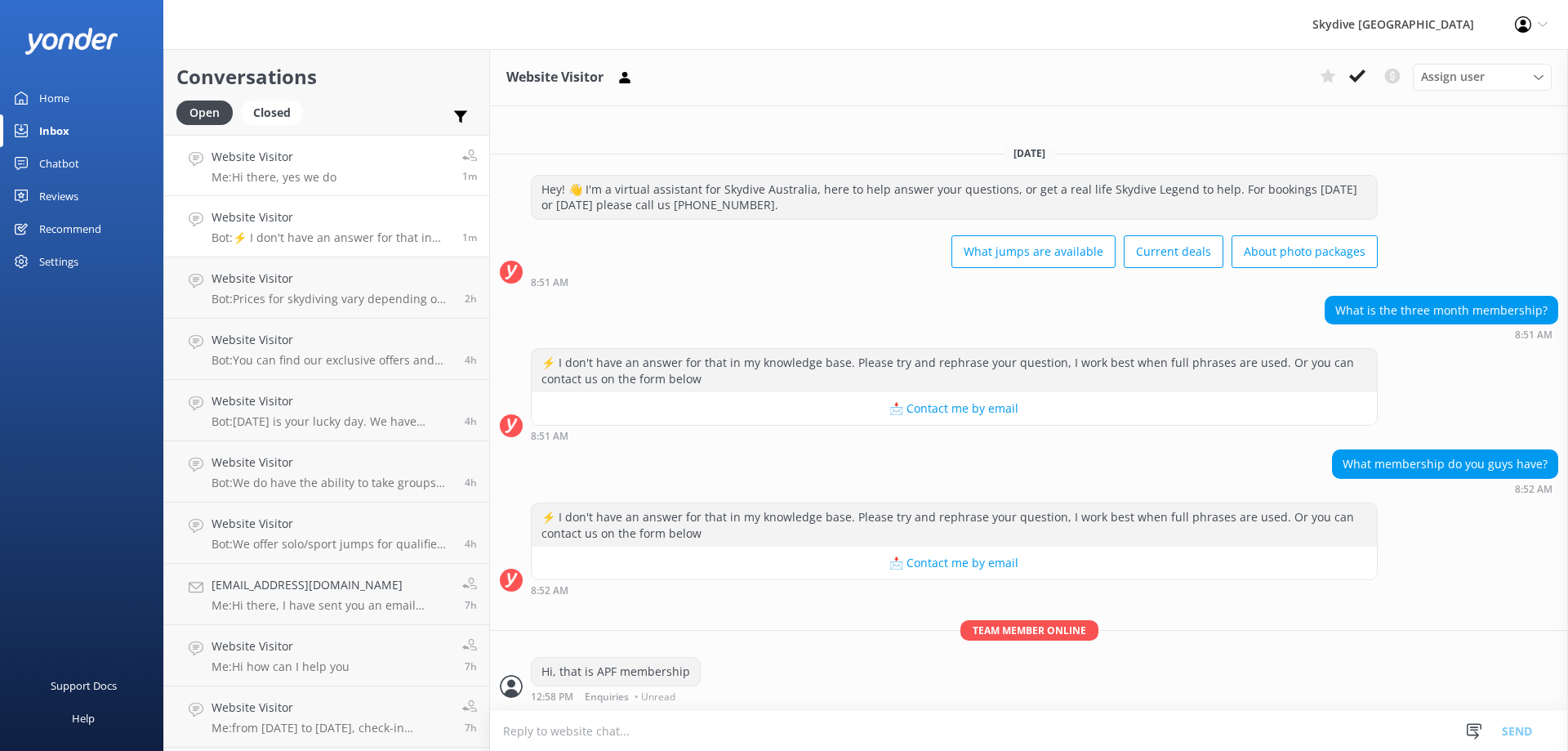
click at [268, 172] on p "Me: Hi there, yes we do" at bounding box center [274, 177] width 125 height 14
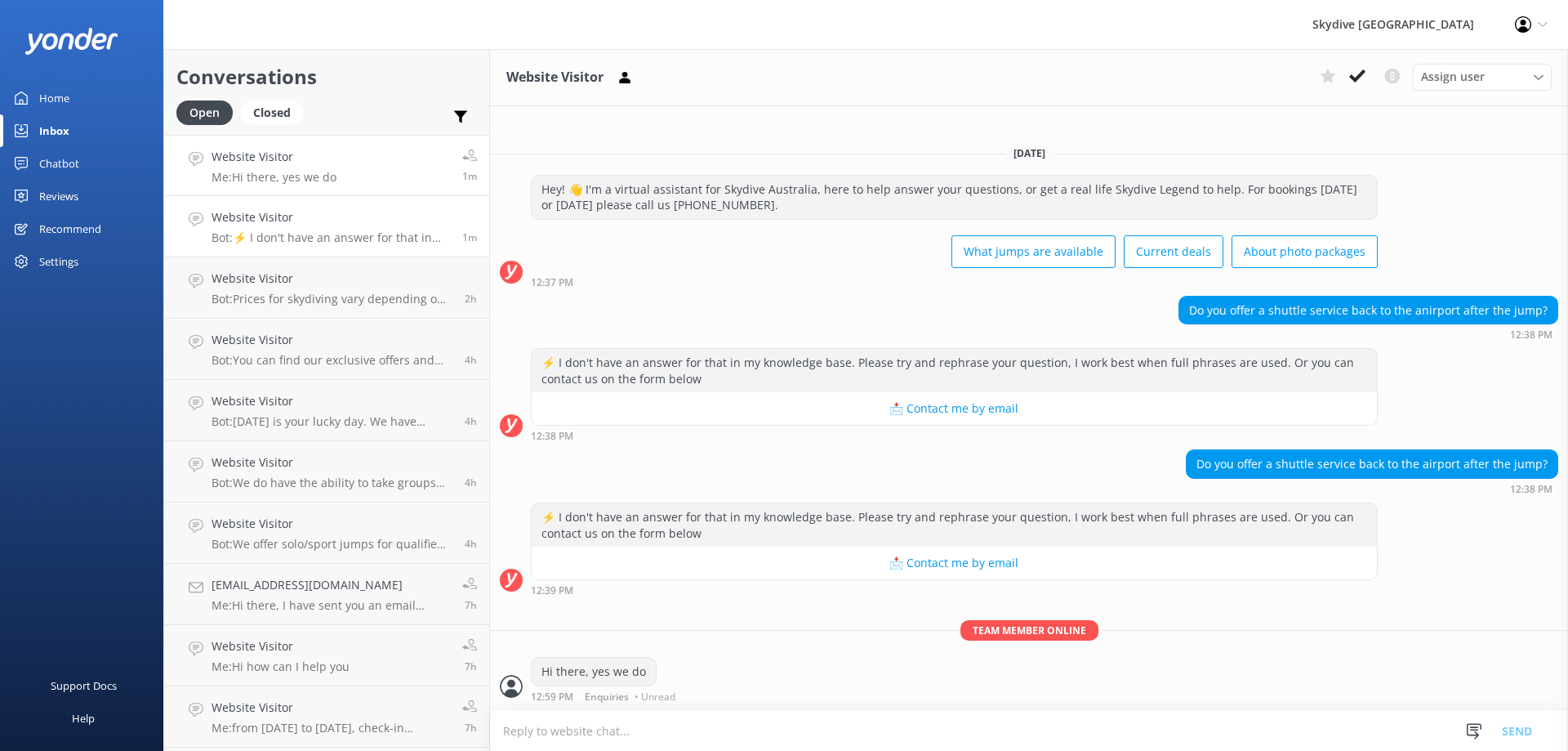
click at [268, 223] on h4 "Website Visitor" at bounding box center [330, 218] width 238 height 18
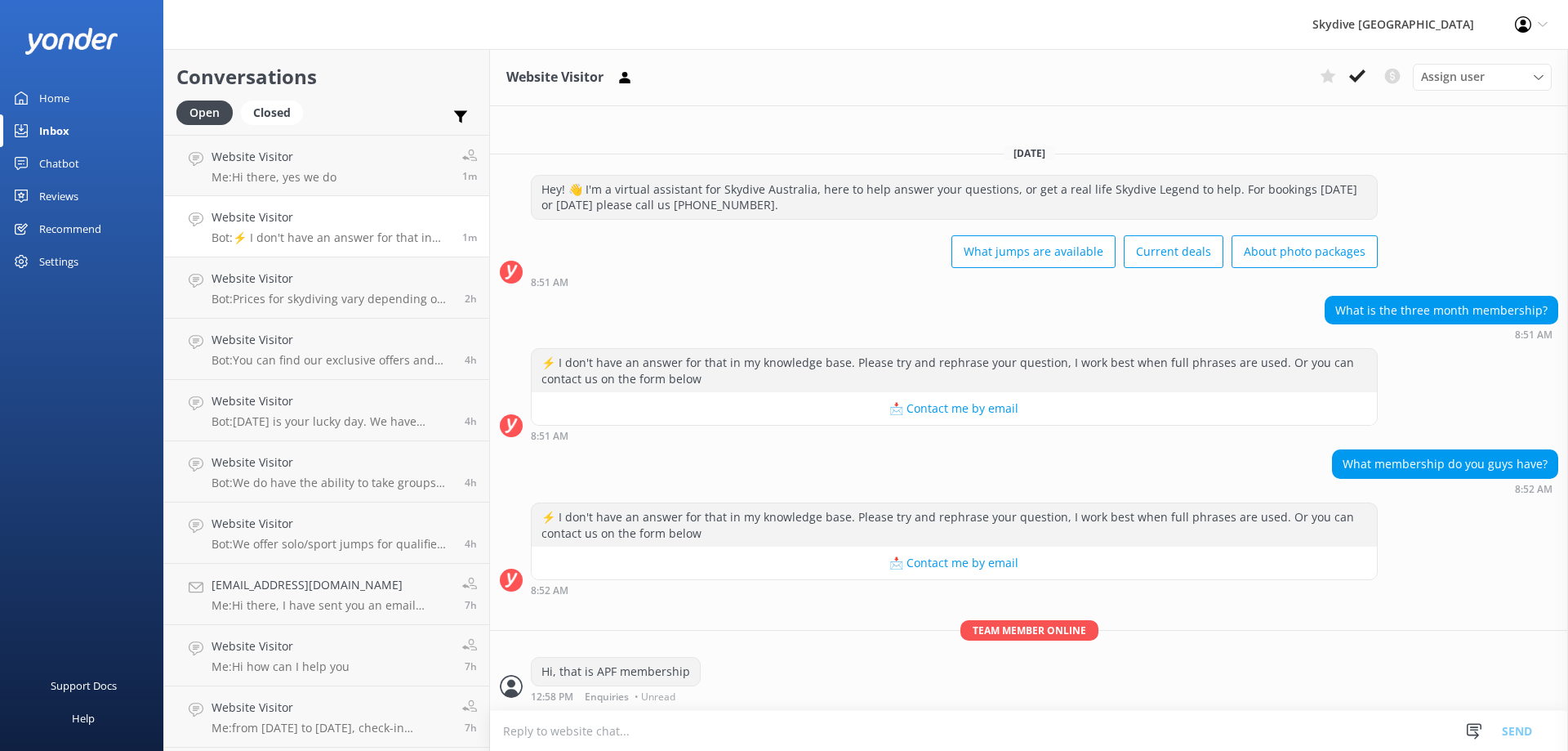
click at [291, 196] on link "Website Visitor Bot: ⚡ I don't have an answer for that in my knowledge base. Pl…" at bounding box center [327, 227] width 325 height 61
click at [603, 740] on textarea at bounding box center [1029, 730] width 1078 height 40
type textarea "A"
